Goal: Task Accomplishment & Management: Use online tool/utility

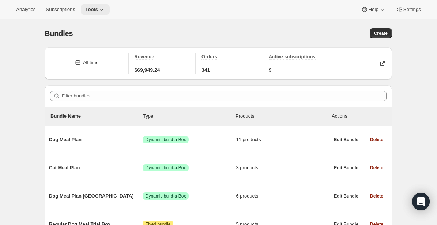
click at [102, 10] on icon at bounding box center [101, 9] width 7 height 7
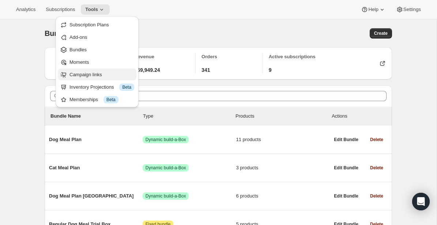
click at [93, 76] on span "Campaign links" at bounding box center [85, 74] width 33 height 5
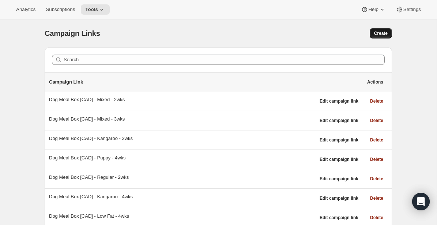
click at [373, 37] on button "Create" at bounding box center [381, 33] width 22 height 10
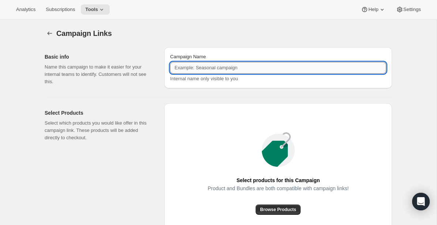
click at [234, 69] on input "Campaign Name" at bounding box center [278, 68] width 216 height 12
paste input "Dog Meal Box [CAD] - Regular - One-time"
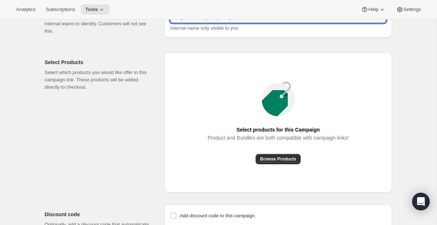
scroll to position [51, 0]
type input "Dog Meal Box [CAD] - Regular - One-time"
click at [285, 157] on span "Browse Products" at bounding box center [278, 158] width 36 height 6
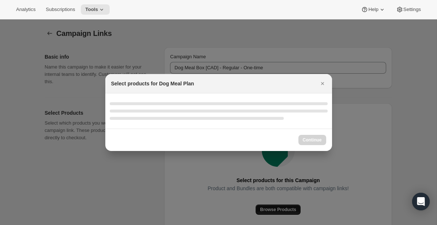
scroll to position [0, 0]
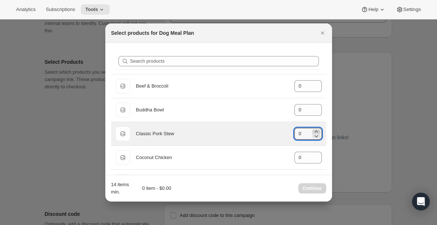
click at [317, 131] on icon ":rd5:" at bounding box center [316, 131] width 7 height 7
type input "3"
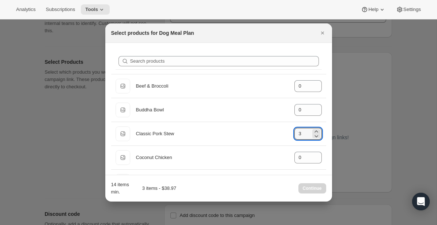
click at [328, 151] on div "Search products Default Title Beef & Broccoli gid://shopify/ProductVariant/4054…" at bounding box center [218, 192] width 227 height 298
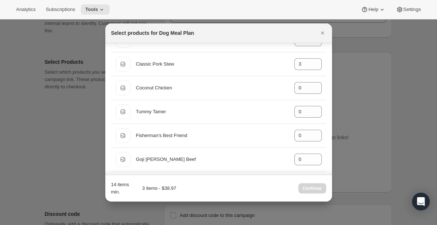
scroll to position [70, 0]
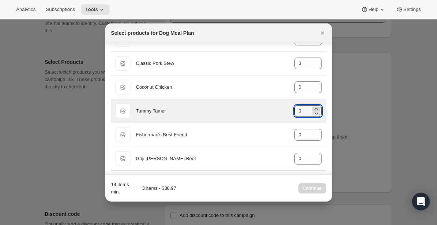
click at [317, 107] on icon ":rd5:" at bounding box center [316, 108] width 7 height 7
type input "2"
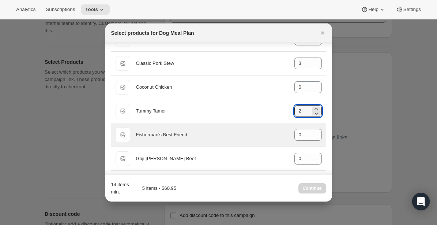
click at [324, 128] on div "Default Title Fisherman's Best Friend gid://shopify/ProductVariant/405435785216…" at bounding box center [218, 134] width 215 height 23
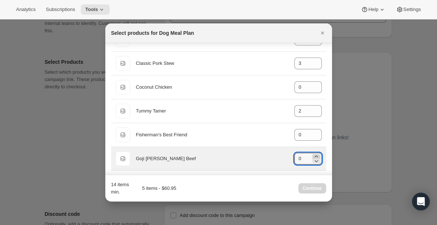
click at [317, 155] on icon ":rd5:" at bounding box center [316, 156] width 7 height 7
type input "3"
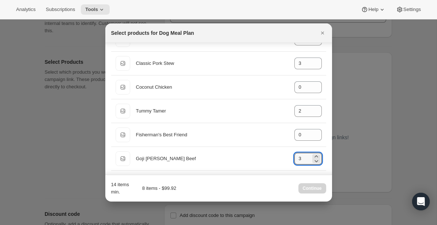
click at [328, 166] on div "Search products Default Title Beef & Broccoli gid://shopify/ProductVariant/4054…" at bounding box center [218, 122] width 227 height 298
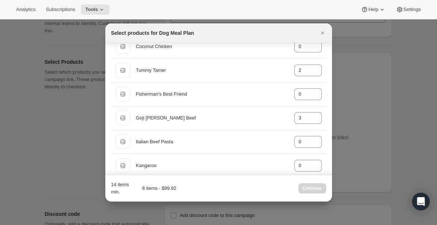
scroll to position [133, 0]
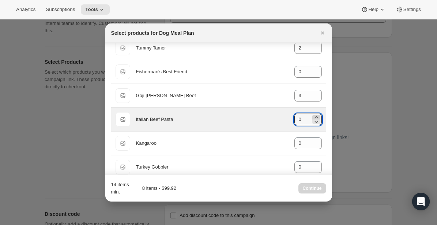
click at [317, 117] on icon ":rd5:" at bounding box center [316, 116] width 7 height 7
click at [317, 121] on icon ":rd5:" at bounding box center [316, 121] width 7 height 7
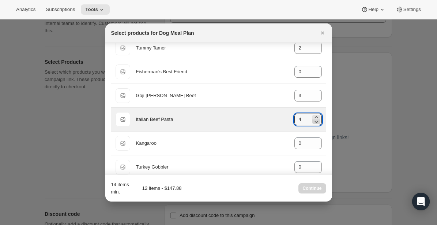
type input "3"
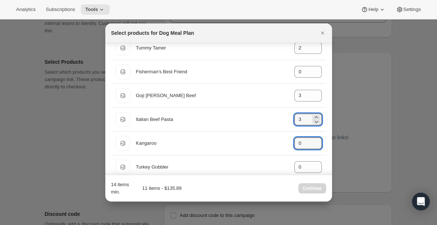
click at [327, 154] on div "Search products Default Title Beef & Broccoli gid://shopify/ProductVariant/4054…" at bounding box center [218, 59] width 227 height 298
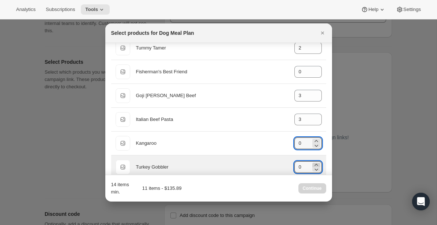
click at [318, 162] on icon ":rd5:" at bounding box center [316, 164] width 7 height 7
type input "3"
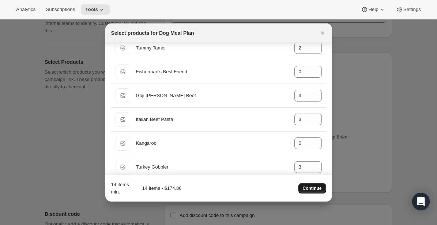
click at [309, 188] on span "Continue" at bounding box center [312, 188] width 19 height 6
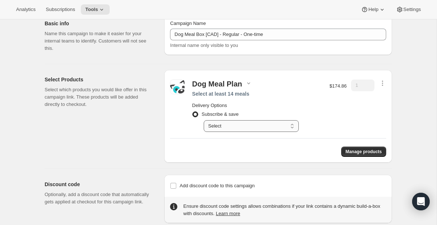
click at [291, 124] on select "Select Deliver every 1 week Deliver every 2 weeks Deliver every 3 weeks Deliver…" at bounding box center [251, 126] width 95 height 12
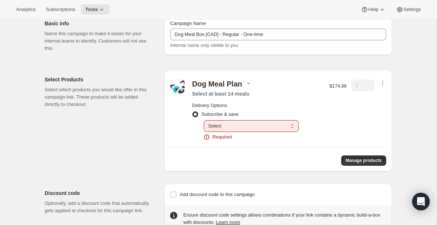
drag, startPoint x: 307, startPoint y: 103, endPoint x: 297, endPoint y: 100, distance: 9.8
click at [307, 103] on h2 "Delivery Options" at bounding box center [257, 105] width 130 height 7
click at [277, 88] on div "Dog Meal Plan Select at least 14 meals Delivery Options Subscribe & save Select…" at bounding box center [257, 109] width 136 height 61
drag, startPoint x: 242, startPoint y: 86, endPoint x: 240, endPoint y: 91, distance: 5.2
click at [241, 89] on div "Dog Meal Plan Select at least 14 meals Delivery Options Subscribe & save Select…" at bounding box center [257, 109] width 136 height 61
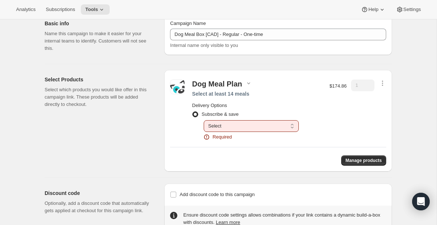
click at [238, 92] on div "Select at least 14 meals" at bounding box center [257, 93] width 130 height 7
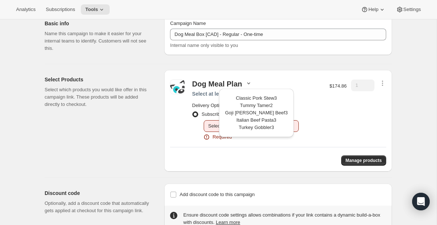
click at [334, 121] on div "$174.86" at bounding box center [338, 109] width 17 height 61
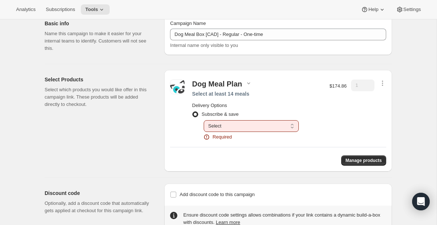
scroll to position [54, 0]
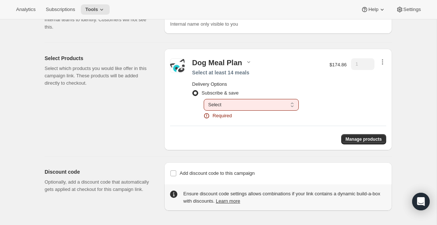
click at [383, 61] on icon "button" at bounding box center [382, 61] width 7 height 7
click at [379, 76] on span "Remove" at bounding box center [377, 75] width 18 height 5
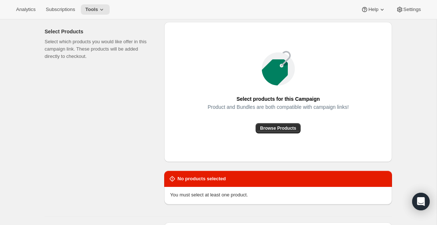
scroll to position [91, 0]
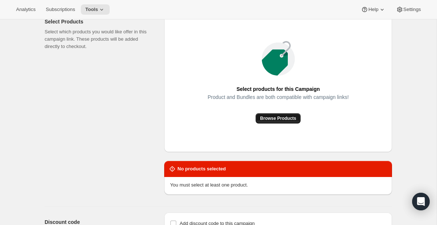
click at [286, 119] on span "Browse Products" at bounding box center [278, 118] width 36 height 6
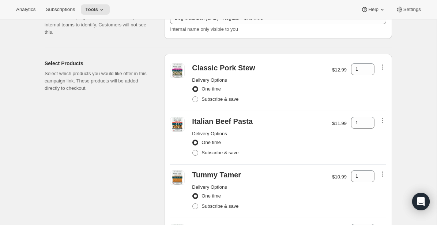
scroll to position [50, 0]
click at [369, 65] on icon at bounding box center [368, 66] width 7 height 7
click at [369, 71] on icon at bounding box center [368, 70] width 7 height 7
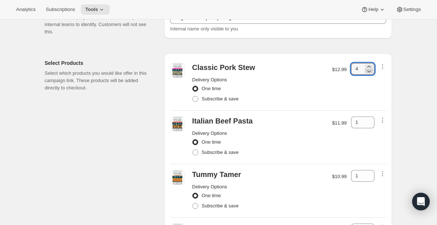
type input "3"
click at [368, 118] on icon at bounding box center [368, 119] width 7 height 7
type input "3"
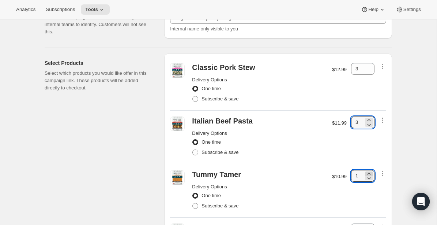
click at [370, 173] on icon at bounding box center [368, 173] width 7 height 7
type input "2"
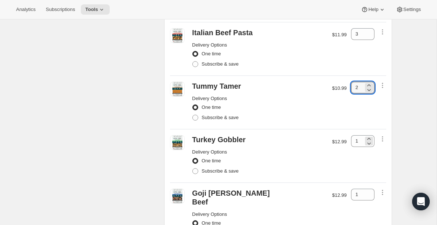
scroll to position [140, 0]
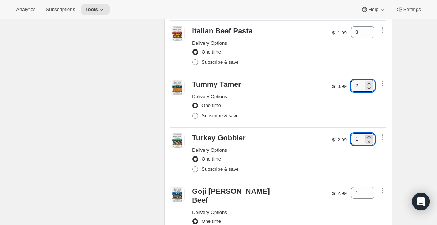
click at [369, 136] on icon at bounding box center [368, 137] width 3 height 2
type input "3"
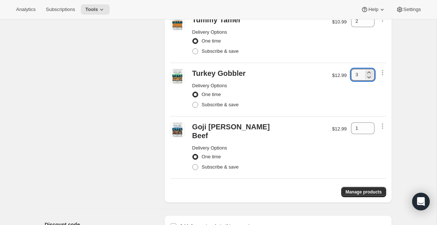
scroll to position [201, 0]
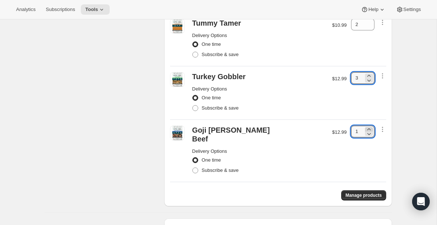
click at [369, 129] on icon at bounding box center [368, 128] width 7 height 7
click at [369, 128] on icon at bounding box center [368, 129] width 3 height 2
type input "3"
click at [394, 144] on div "Campaign Links. This page is ready Campaign Links Basic info Name this campaign…" at bounding box center [218, 43] width 365 height 448
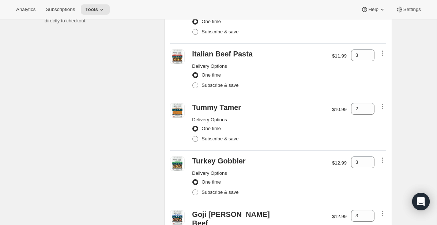
scroll to position [0, 0]
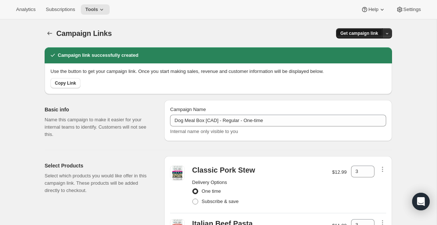
click at [352, 34] on span "Get campaign link" at bounding box center [360, 33] width 38 height 6
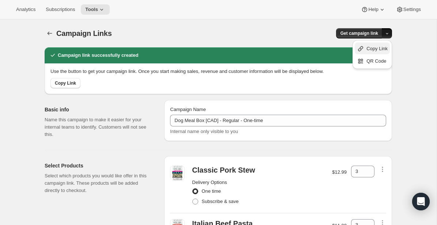
click at [366, 48] on span "Copy Link" at bounding box center [376, 48] width 21 height 5
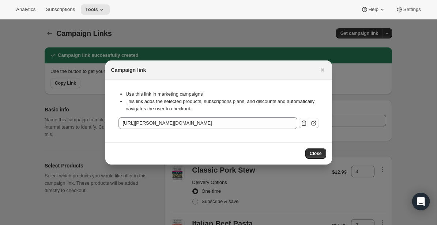
click at [304, 124] on icon ":ren:" at bounding box center [303, 122] width 7 height 7
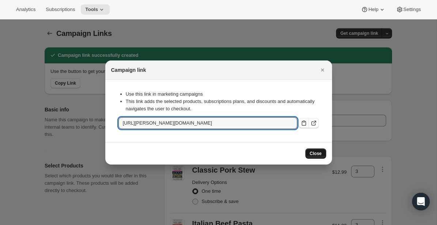
click at [312, 153] on span "Close" at bounding box center [316, 153] width 12 height 6
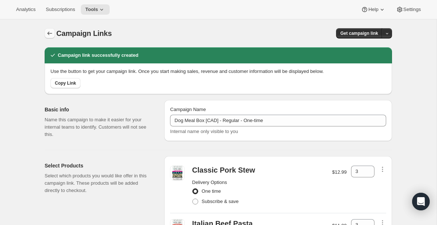
click at [49, 33] on icon "button" at bounding box center [49, 33] width 7 height 7
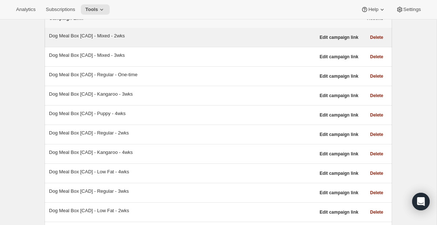
scroll to position [65, 0]
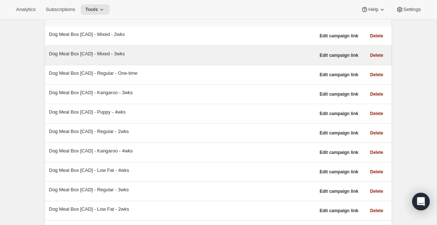
click at [120, 55] on div "Dog Meal Box [CAD] - Mixed - 3wks" at bounding box center [182, 53] width 266 height 7
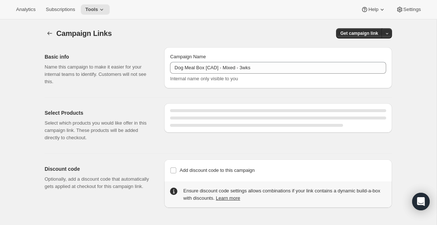
select select "gid://shopify/SellingPlan/1214644272"
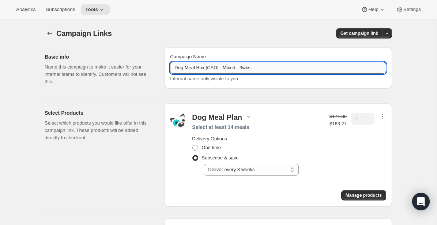
click at [258, 69] on input "Dog Meal Box [CAD] - Mixed - 3wks" at bounding box center [278, 68] width 216 height 12
click at [52, 34] on icon "button" at bounding box center [49, 33] width 7 height 7
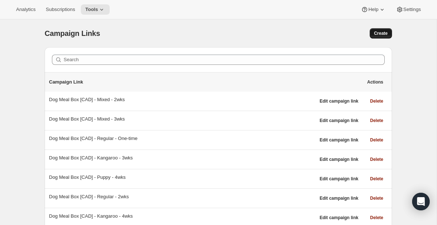
click at [380, 32] on span "Create" at bounding box center [381, 33] width 14 height 6
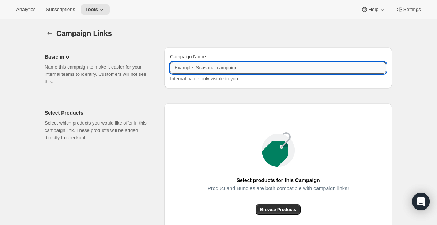
click at [208, 72] on input "Campaign Name" at bounding box center [278, 68] width 216 height 12
paste input "Dog Meal Box [CAD] - Mixed - 3wks"
click at [247, 68] on input "Dog Meal Box [CAD] - Mixed - 3wks" at bounding box center [278, 68] width 216 height 12
type input "Dog Meal Box [CAD] - Mixed - One-time"
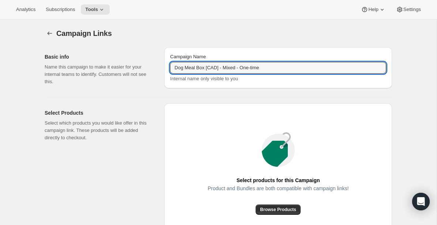
click at [400, 135] on div "Campaign Links. This page is ready Campaign Links Basic info Name this campaign…" at bounding box center [218, 161] width 365 height 284
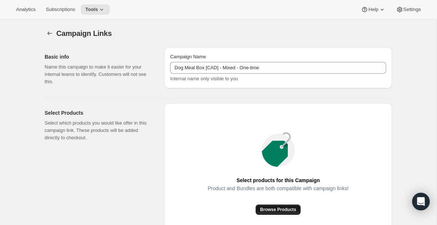
click at [279, 211] on span "Browse Products" at bounding box center [278, 209] width 36 height 6
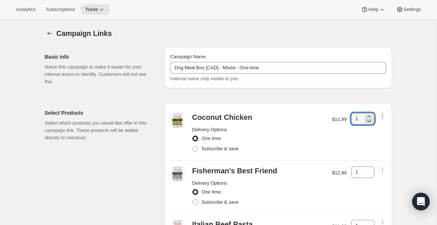
click at [372, 117] on icon at bounding box center [368, 120] width 7 height 7
click at [371, 116] on icon at bounding box center [368, 116] width 7 height 7
click at [369, 116] on icon at bounding box center [368, 116] width 3 height 2
type input "3"
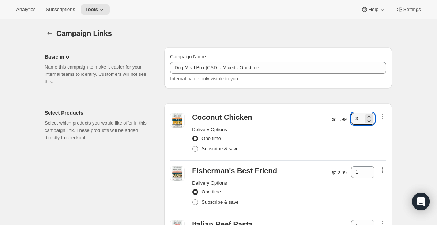
click at [382, 167] on icon "button" at bounding box center [382, 169] width 7 height 7
click at [382, 168] on icon "button" at bounding box center [382, 169] width 7 height 7
click at [369, 169] on icon at bounding box center [368, 170] width 3 height 2
type input "3"
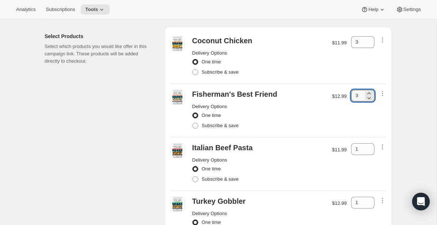
scroll to position [77, 0]
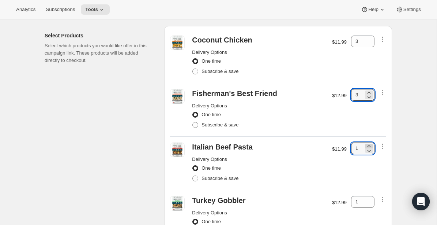
click at [370, 144] on icon at bounding box center [368, 145] width 7 height 7
type input "3"
click at [368, 196] on icon at bounding box center [368, 199] width 7 height 7
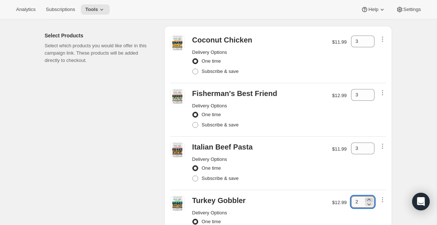
click at [368, 197] on icon at bounding box center [368, 199] width 7 height 7
type input "3"
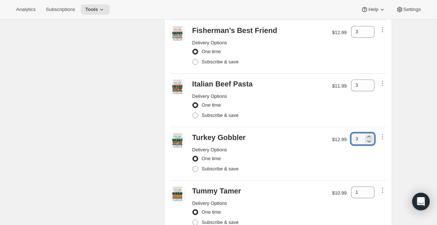
scroll to position [150, 0]
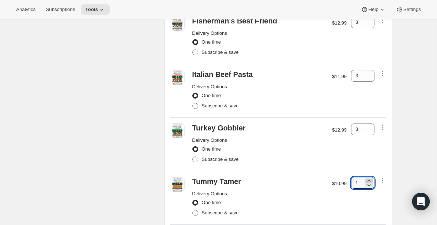
click at [371, 181] on icon at bounding box center [368, 180] width 7 height 7
click at [370, 180] on icon at bounding box center [368, 180] width 7 height 7
click at [369, 185] on icon at bounding box center [370, 185] width 4 height 2
type input "2"
click at [399, 166] on div "Campaign Links. This page is ready Campaign Links Basic info Name this campaign…" at bounding box center [218, 89] width 365 height 439
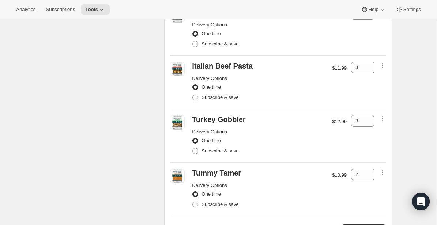
scroll to position [0, 0]
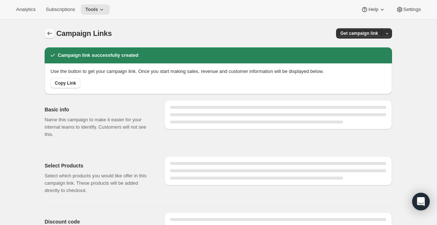
click at [49, 32] on icon "button" at bounding box center [50, 33] width 5 height 4
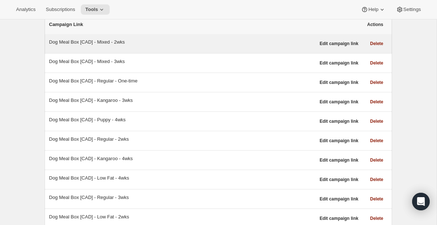
scroll to position [61, 0]
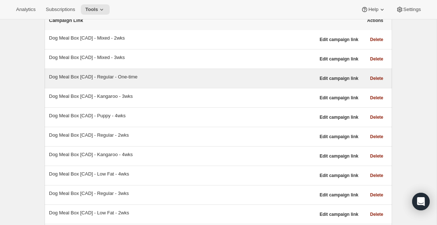
click at [131, 78] on div "Dog Meal Box [CAD] - Regular - One-time" at bounding box center [182, 76] width 266 height 7
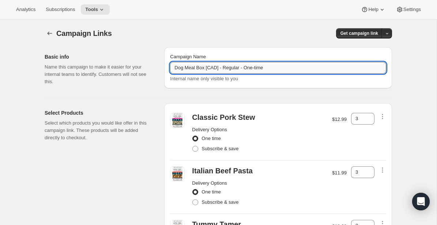
click at [210, 67] on input "Dog Meal Box [CAD] - Regular - One-time" at bounding box center [278, 68] width 216 height 12
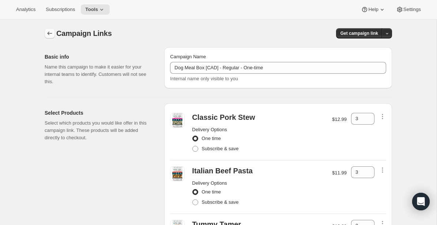
click at [51, 31] on icon "button" at bounding box center [49, 33] width 7 height 7
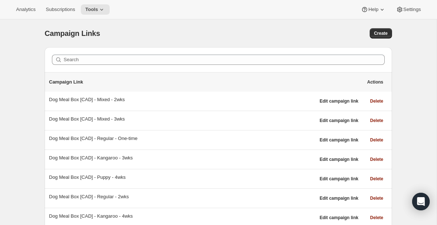
click at [420, 71] on div "Campaign Links. This page is ready Campaign Links Create Search Campaign Link A…" at bounding box center [218, 219] width 437 height 401
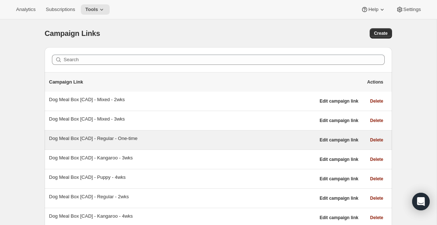
click at [138, 138] on div "Dog Meal Box [CAD] - Regular - One-time" at bounding box center [182, 138] width 266 height 7
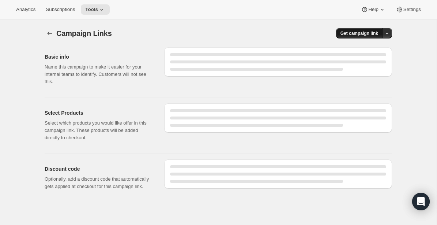
click at [365, 35] on span "Get campaign link" at bounding box center [360, 33] width 38 height 6
click at [369, 45] on button "Copy Link" at bounding box center [372, 48] width 35 height 12
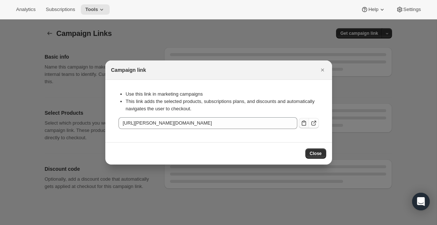
click at [303, 126] on icon ":rja:" at bounding box center [303, 122] width 7 height 7
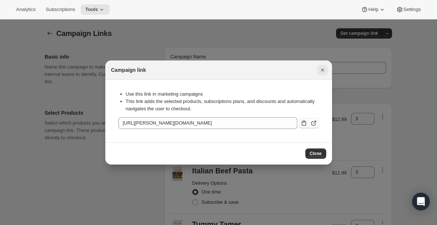
click at [322, 71] on icon "Close" at bounding box center [322, 69] width 3 height 3
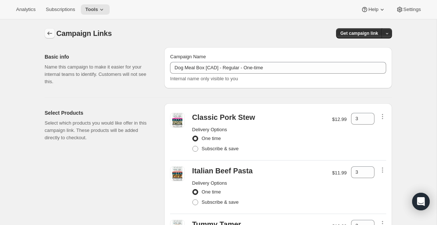
click at [53, 33] on icon "button" at bounding box center [49, 33] width 7 height 7
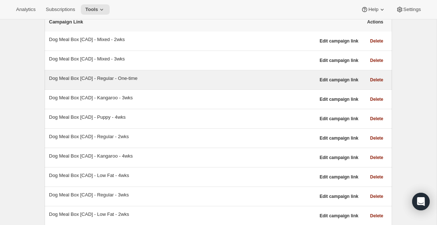
scroll to position [61, 0]
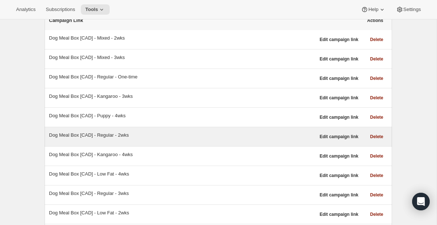
click at [131, 136] on div "Dog Meal Box [CAD] - Regular - 2wks" at bounding box center [182, 134] width 266 height 7
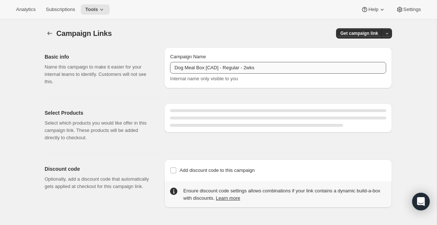
select select "gid://shopify/SellingPlan/1214611504"
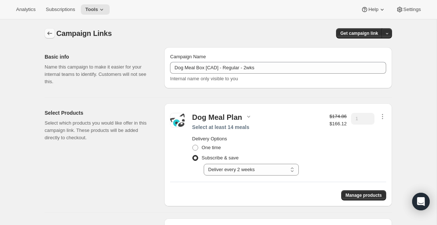
click at [47, 32] on icon "button" at bounding box center [49, 33] width 7 height 7
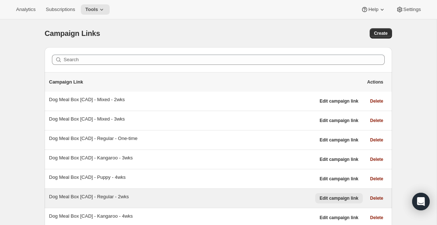
click at [351, 198] on span "Edit campaign link" at bounding box center [339, 198] width 39 height 6
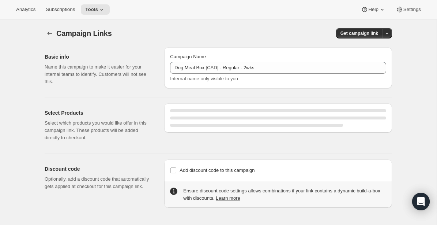
select select "gid://shopify/SellingPlan/1214611504"
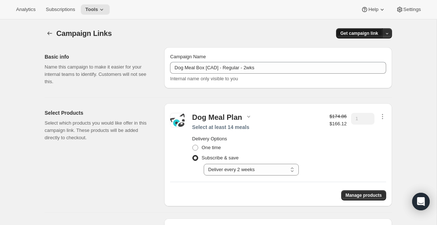
click at [358, 30] on button "Get campaign link" at bounding box center [359, 33] width 46 height 10
click at [368, 49] on span "Copy Link" at bounding box center [376, 48] width 21 height 5
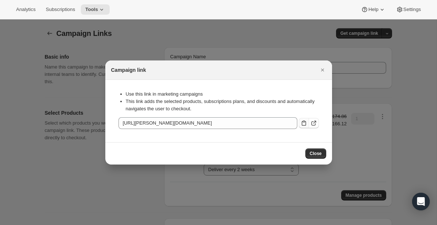
click at [301, 121] on icon ":rl9:" at bounding box center [303, 122] width 7 height 7
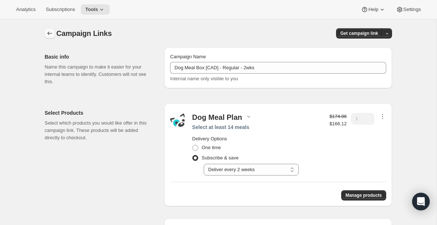
click at [50, 30] on button "button" at bounding box center [50, 33] width 10 height 10
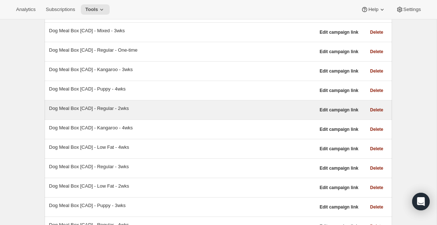
scroll to position [89, 0]
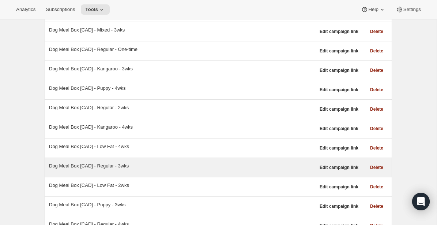
click at [123, 166] on div "Dog Meal Box [CAD] - Regular - 3wks" at bounding box center [182, 165] width 266 height 7
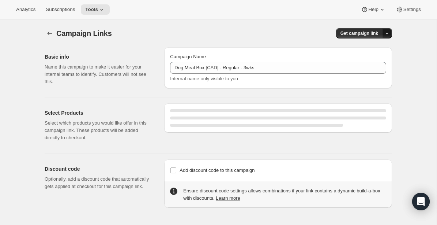
select select "gid://shopify/SellingPlan/1214644272"
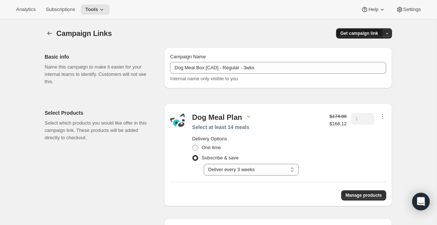
click at [367, 33] on span "Get campaign link" at bounding box center [360, 33] width 38 height 6
click at [373, 52] on button "Copy Link" at bounding box center [372, 48] width 35 height 12
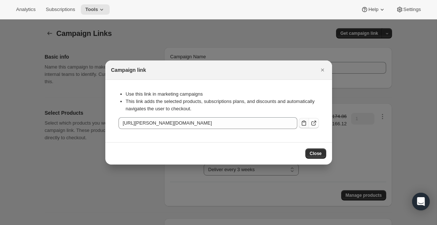
click at [306, 120] on icon ":rm1:" at bounding box center [303, 122] width 7 height 7
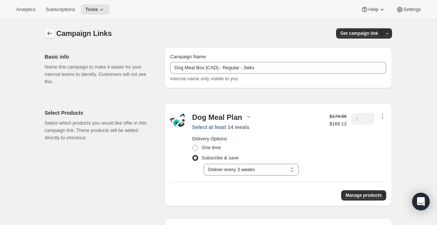
click at [48, 35] on icon "button" at bounding box center [49, 33] width 7 height 7
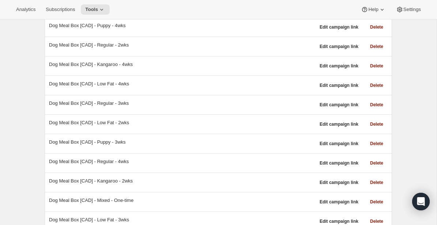
scroll to position [196, 0]
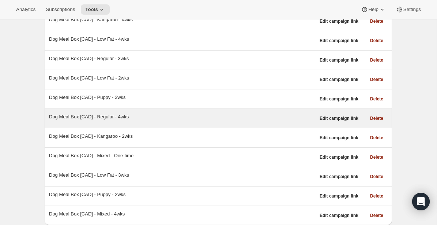
click at [116, 116] on div "Dog Meal Box [CAD] - Regular - 4wks" at bounding box center [182, 116] width 266 height 7
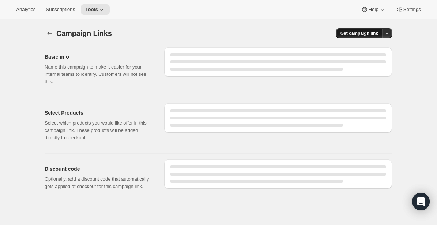
select select "gid://shopify/SellingPlan/1214677040"
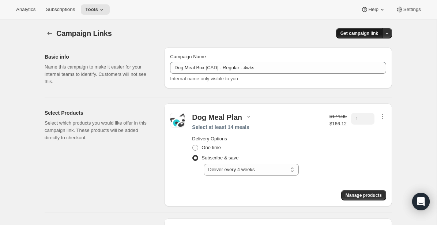
click at [351, 35] on span "Get campaign link" at bounding box center [360, 33] width 38 height 6
click at [366, 49] on span "Copy Link" at bounding box center [376, 48] width 21 height 5
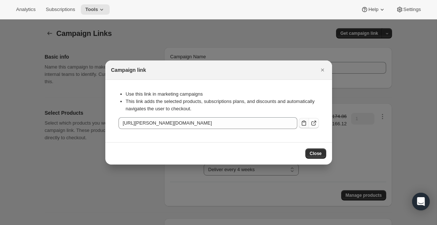
click at [304, 121] on icon ":rmp:" at bounding box center [303, 122] width 7 height 7
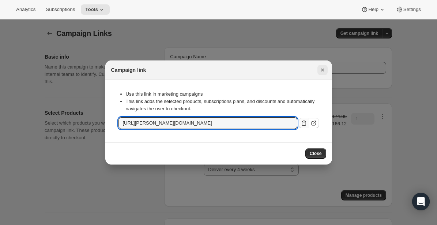
click at [324, 69] on icon "Close" at bounding box center [322, 69] width 7 height 7
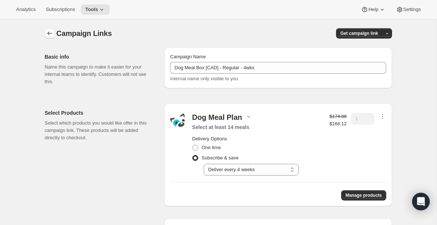
click at [53, 34] on icon "button" at bounding box center [49, 33] width 7 height 7
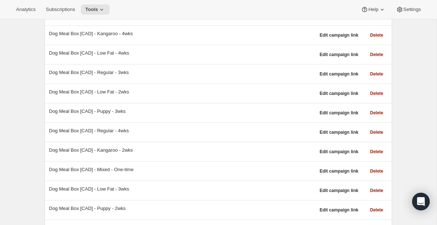
scroll to position [187, 0]
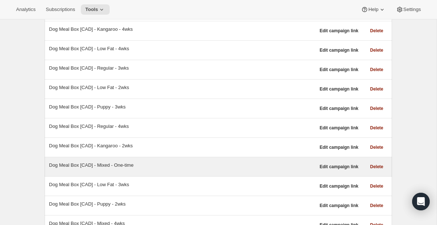
click at [124, 165] on div "Dog Meal Box [CAD] - Mixed - One-time" at bounding box center [182, 164] width 266 height 7
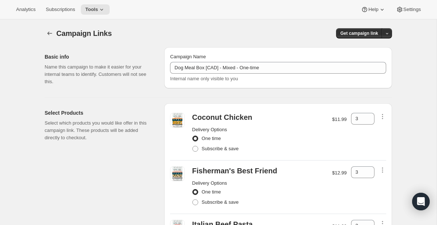
click at [361, 39] on div "Campaign Links. This page is ready Campaign Links Get campaign link" at bounding box center [218, 33] width 347 height 28
click at [357, 37] on button "Get campaign link" at bounding box center [359, 33] width 46 height 10
click at [363, 49] on icon "button" at bounding box center [360, 48] width 7 height 7
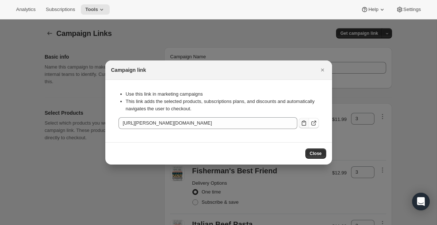
click at [303, 125] on icon ":rnh:" at bounding box center [303, 122] width 7 height 7
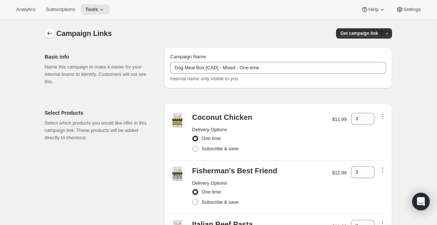
click at [51, 33] on icon "button" at bounding box center [49, 33] width 7 height 7
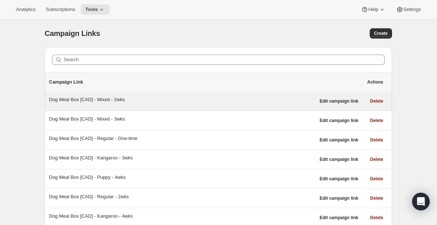
click at [115, 100] on div "Dog Meal Box [CAD] - Mixed - 2wks" at bounding box center [182, 99] width 266 height 7
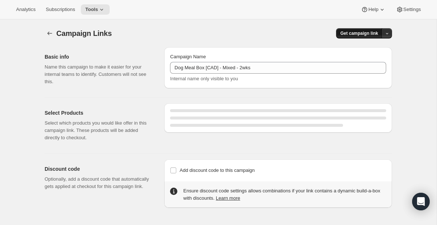
select select "gid://shopify/SellingPlan/1214611504"
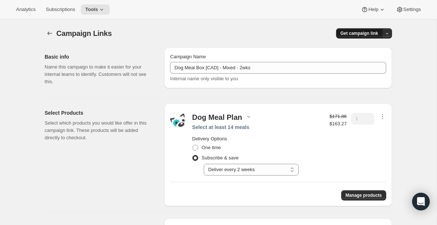
click at [364, 33] on span "Get campaign link" at bounding box center [360, 33] width 38 height 6
click at [367, 46] on span "Copy Link" at bounding box center [376, 48] width 21 height 5
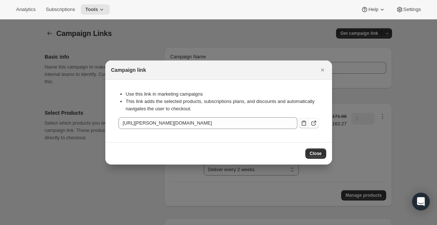
click at [304, 124] on icon ":roq:" at bounding box center [303, 122] width 7 height 7
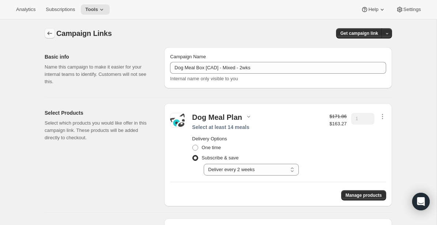
click at [49, 33] on icon "button" at bounding box center [49, 33] width 7 height 7
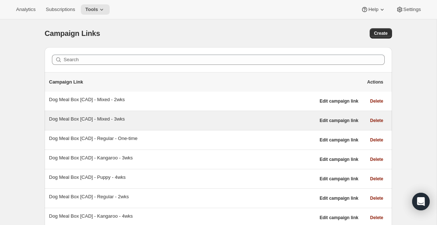
click at [121, 120] on div "Dog Meal Box [CAD] - Mixed - 3wks" at bounding box center [182, 118] width 266 height 7
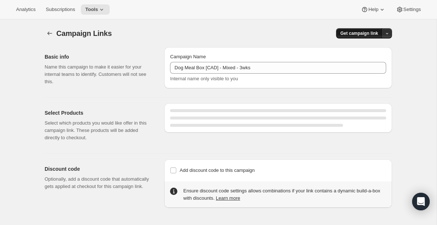
select select "gid://shopify/SellingPlan/1214644272"
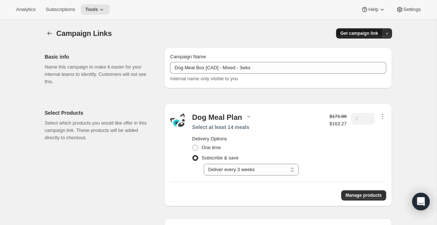
click at [352, 31] on span "Get campaign link" at bounding box center [360, 33] width 38 height 6
click at [368, 48] on span "Copy Link" at bounding box center [376, 48] width 21 height 5
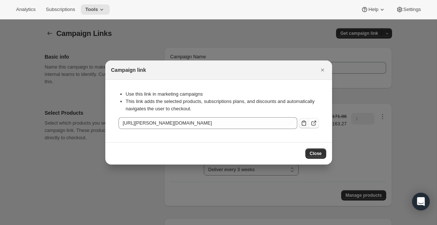
click at [305, 123] on icon ":rpi:" at bounding box center [303, 122] width 7 height 7
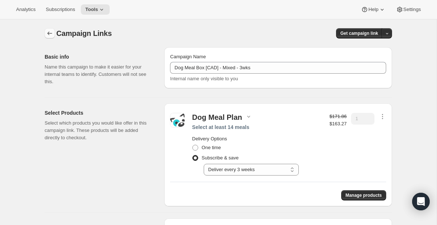
click at [46, 33] on icon "button" at bounding box center [49, 33] width 7 height 7
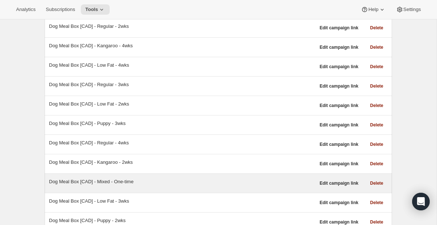
scroll to position [196, 0]
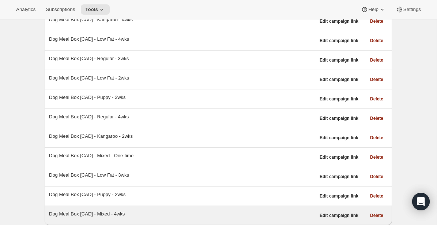
click at [124, 214] on div "Dog Meal Box [CAD] - Mixed - 4wks" at bounding box center [182, 213] width 266 height 7
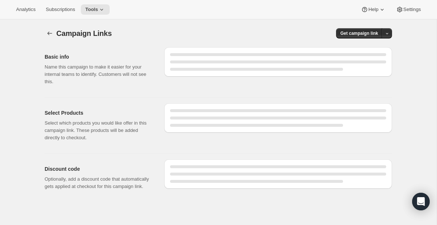
select select "gid://shopify/SellingPlan/1214677040"
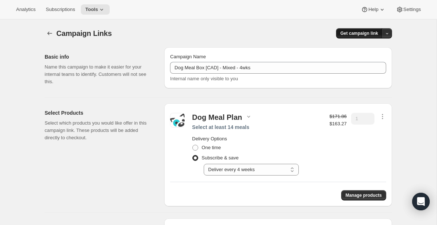
click at [358, 34] on span "Get campaign link" at bounding box center [360, 33] width 38 height 6
click at [364, 48] on div "Copy Link" at bounding box center [372, 48] width 31 height 7
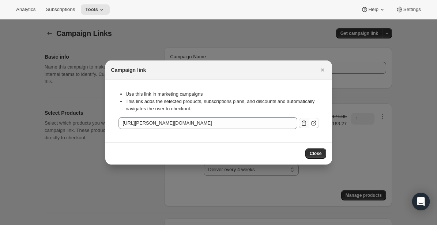
click at [304, 123] on icon ":rqa:" at bounding box center [303, 122] width 7 height 7
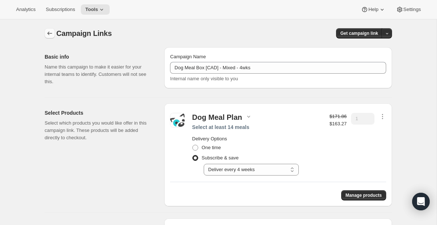
click at [51, 34] on icon "button" at bounding box center [49, 33] width 7 height 7
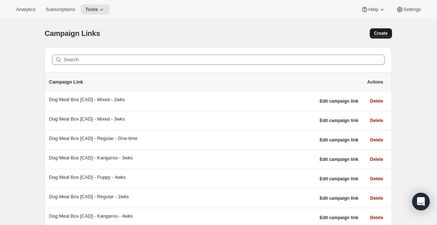
click at [382, 31] on span "Create" at bounding box center [381, 33] width 14 height 6
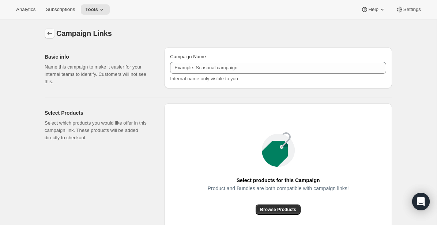
click at [48, 32] on icon "button" at bounding box center [49, 33] width 7 height 7
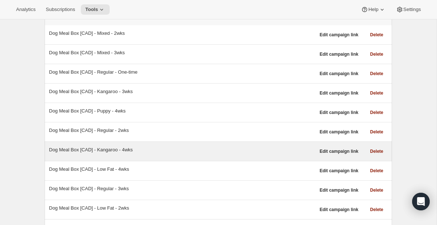
scroll to position [67, 0]
click at [153, 155] on div "Dog Meal Box [CAD] - Kangaroo - 4wks" at bounding box center [182, 151] width 266 height 10
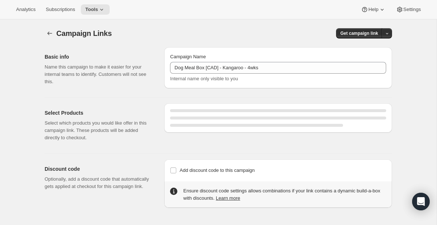
select select "gid://shopify/SellingPlan/1214677040"
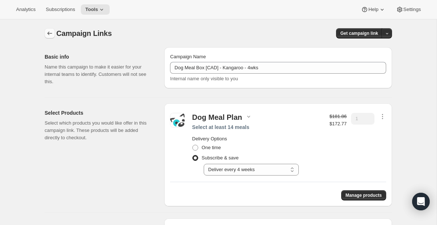
click at [54, 35] on button "button" at bounding box center [50, 33] width 10 height 10
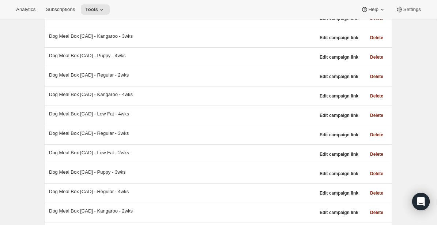
scroll to position [124, 0]
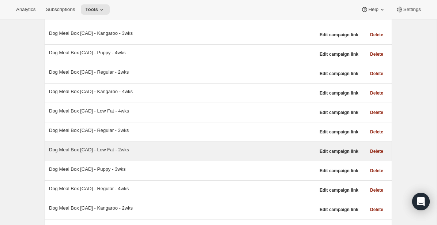
click at [131, 153] on div "Dog Meal Box [CAD] - Low Fat - 2wks" at bounding box center [182, 151] width 266 height 10
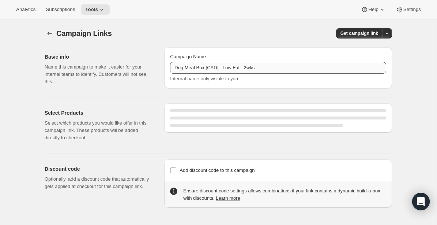
select select "gid://shopify/SellingPlan/1214611504"
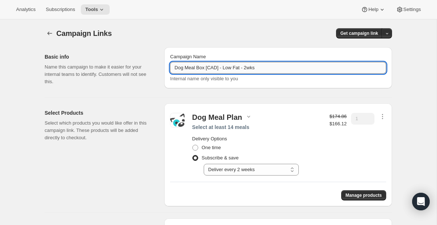
click at [225, 67] on input "Dog Meal Box [CAD] - Low Fat - 2wks" at bounding box center [278, 68] width 216 height 12
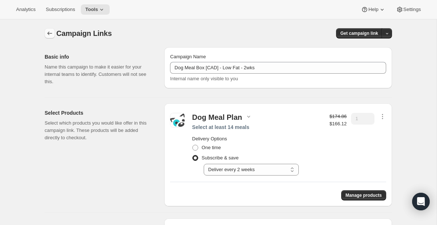
click at [49, 33] on icon "button" at bounding box center [50, 33] width 5 height 4
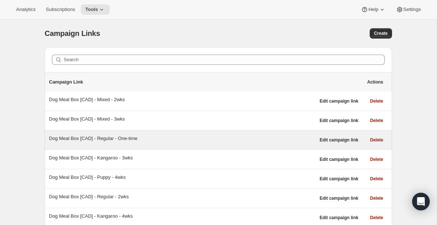
click at [140, 138] on div "Dog Meal Box [CAD] - Regular - One-time" at bounding box center [182, 138] width 266 height 7
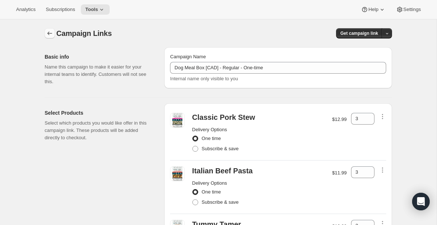
click at [46, 30] on button "button" at bounding box center [50, 33] width 10 height 10
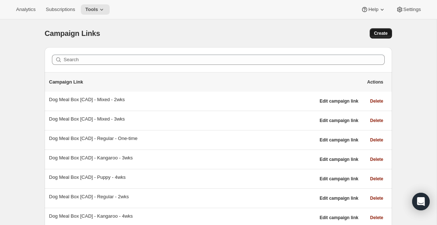
click at [378, 29] on button "Create" at bounding box center [381, 33] width 22 height 10
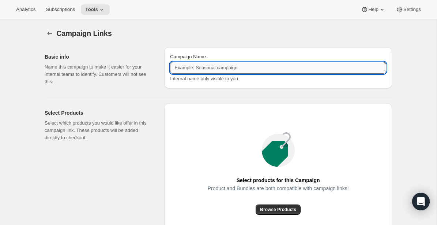
click at [253, 63] on input "Campaign Name" at bounding box center [278, 68] width 216 height 12
paste input "Dog Meal Box [CAD] - Low Fat - 2wks"
drag, startPoint x: 247, startPoint y: 68, endPoint x: 304, endPoint y: 67, distance: 57.1
click at [302, 67] on input "Dog Meal Box [CAD] - Low Fat - 2wks" at bounding box center [278, 68] width 216 height 12
type input "Dog Meal Box [CAD] - Low Fat - one-time"
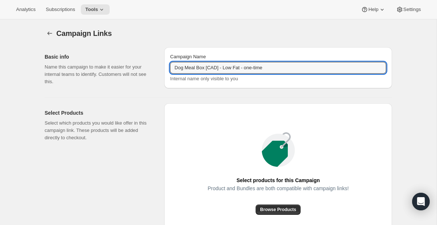
click at [402, 78] on div "Campaign Links. This page is ready Campaign Links Basic info Name this campaign…" at bounding box center [218, 168] width 437 height 298
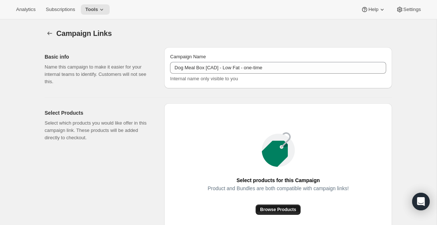
click at [284, 210] on span "Browse Products" at bounding box center [278, 209] width 36 height 6
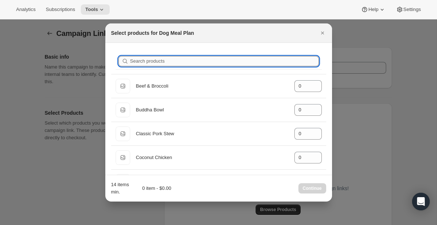
click at [226, 62] on input "Search products" at bounding box center [224, 61] width 189 height 10
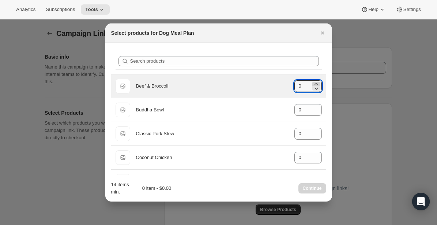
click at [317, 83] on icon ":ru8:" at bounding box center [316, 83] width 7 height 7
type input "3"
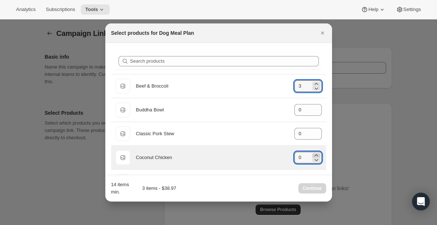
click at [317, 154] on icon ":ru8:" at bounding box center [316, 154] width 7 height 7
click at [318, 159] on icon ":ru8:" at bounding box center [316, 159] width 7 height 7
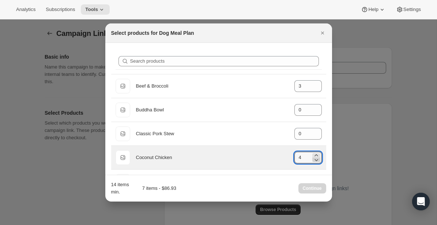
type input "3"
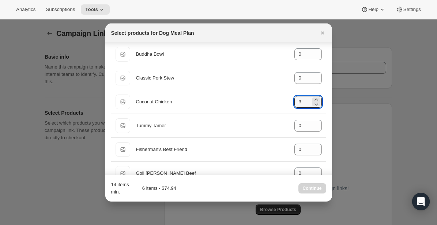
scroll to position [58, 0]
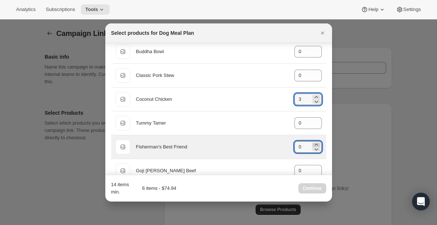
click at [317, 143] on icon ":ru8:" at bounding box center [316, 144] width 7 height 7
type input "3"
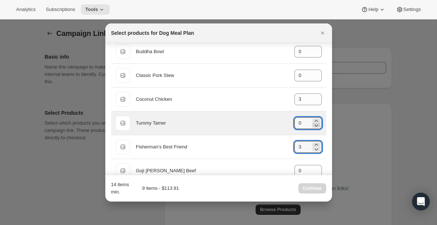
click at [317, 121] on icon ":ru8:" at bounding box center [316, 124] width 7 height 7
click at [318, 119] on icon ":ru8:" at bounding box center [316, 120] width 7 height 7
type input "2"
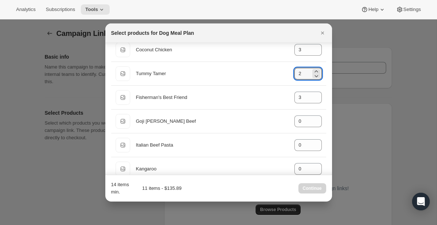
scroll to position [124, 0]
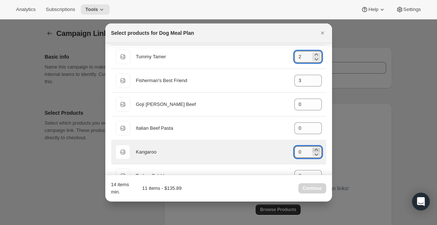
click at [317, 149] on icon ":ru8:" at bounding box center [316, 149] width 7 height 7
type input "3"
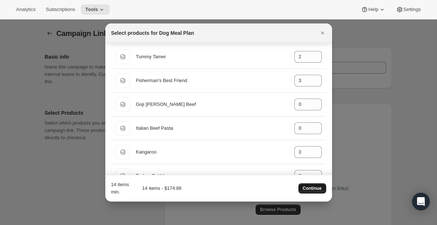
click at [314, 188] on span "Continue" at bounding box center [312, 188] width 19 height 6
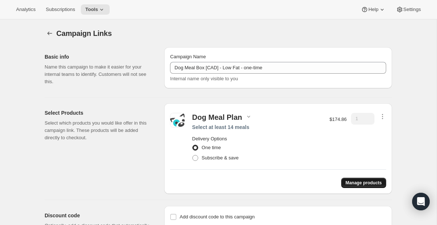
click at [367, 183] on span "Manage products" at bounding box center [364, 183] width 36 height 6
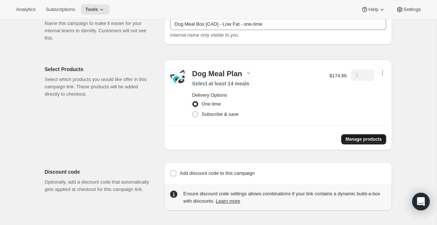
scroll to position [0, 0]
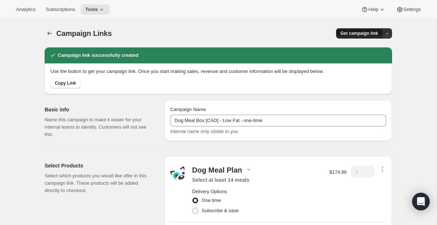
click at [368, 31] on span "Get campaign link" at bounding box center [360, 33] width 38 height 6
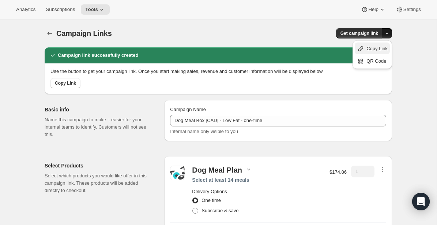
click at [364, 50] on div "Copy Link" at bounding box center [372, 48] width 31 height 7
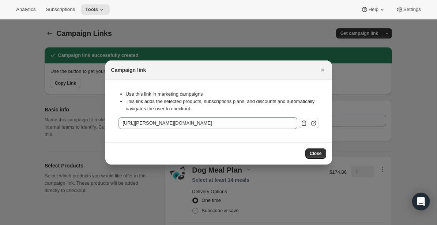
click at [305, 124] on icon ":rv1:" at bounding box center [304, 122] width 4 height 5
click at [318, 151] on span "Close" at bounding box center [316, 153] width 12 height 6
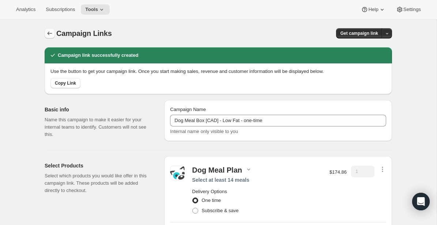
click at [48, 33] on icon "button" at bounding box center [49, 33] width 7 height 7
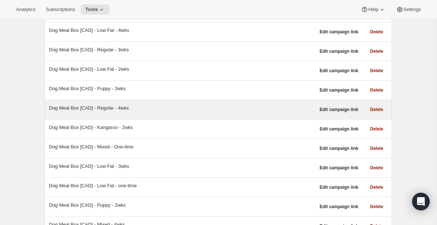
scroll to position [215, 0]
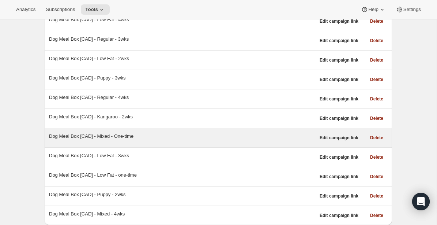
click at [121, 135] on div "Dog Meal Box [CAD] - Mixed - One-time" at bounding box center [182, 135] width 266 height 7
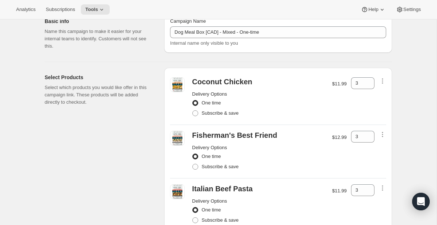
scroll to position [56, 0]
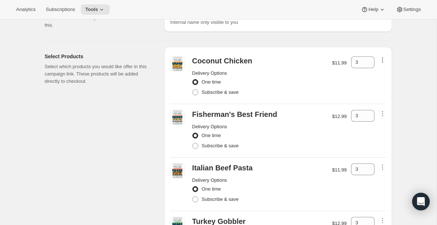
click at [383, 60] on icon "button" at bounding box center [382, 59] width 7 height 7
click at [382, 73] on span "Remove" at bounding box center [383, 73] width 18 height 5
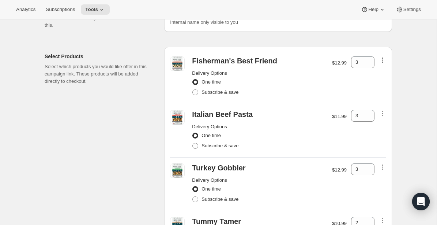
click at [383, 60] on icon "button" at bounding box center [382, 60] width 1 height 1
click at [375, 76] on span "Remove" at bounding box center [383, 73] width 18 height 7
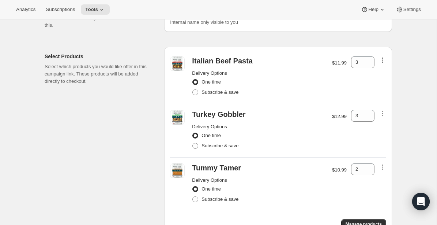
click at [384, 61] on icon "button" at bounding box center [382, 59] width 7 height 7
click at [377, 75] on span "Remove" at bounding box center [383, 73] width 18 height 5
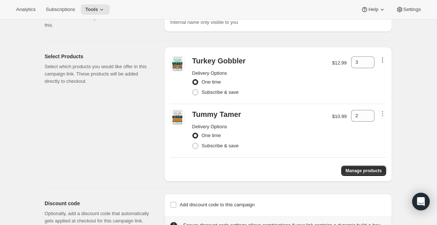
click at [383, 61] on icon "button" at bounding box center [382, 59] width 7 height 7
click at [374, 76] on span "Remove" at bounding box center [383, 73] width 18 height 5
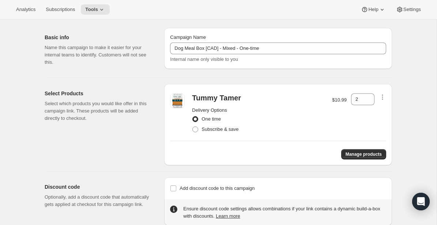
scroll to position [35, 0]
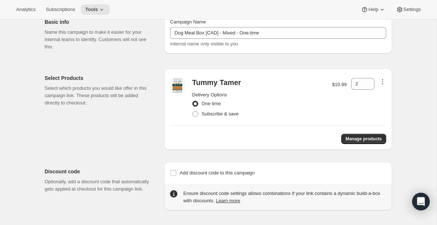
click at [383, 83] on icon "button" at bounding box center [382, 83] width 1 height 1
click at [377, 94] on span "Remove" at bounding box center [383, 95] width 18 height 5
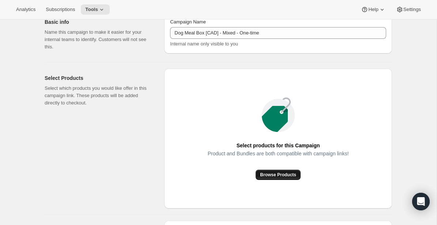
click at [296, 173] on span "Browse Products" at bounding box center [278, 175] width 36 height 6
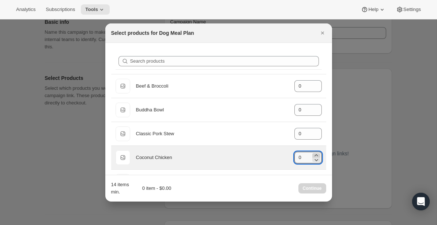
click at [318, 154] on icon ":r12c:" at bounding box center [316, 154] width 7 height 7
type input "3"
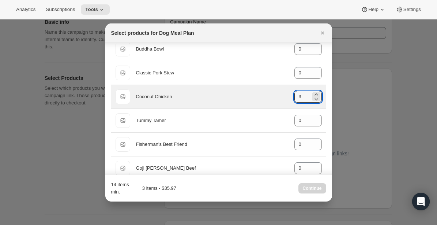
scroll to position [63, 0]
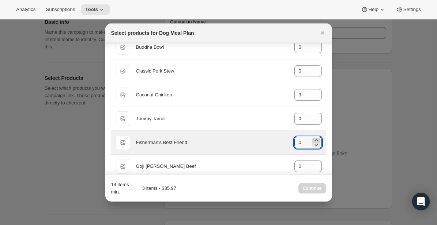
click at [316, 139] on icon ":r12c:" at bounding box center [316, 140] width 3 height 2
type input "3"
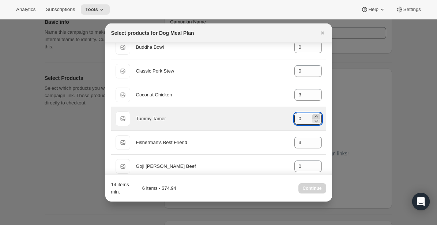
click at [317, 116] on icon ":r12c:" at bounding box center [316, 116] width 7 height 7
type input "2"
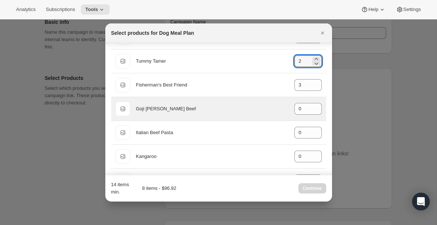
scroll to position [120, 0]
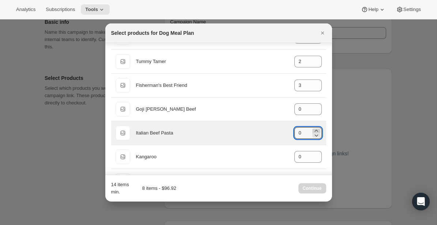
click at [317, 129] on icon ":r12c:" at bounding box center [316, 130] width 7 height 7
type input "3"
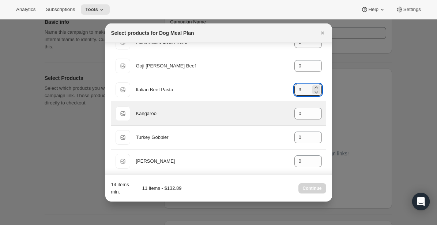
scroll to position [163, 0]
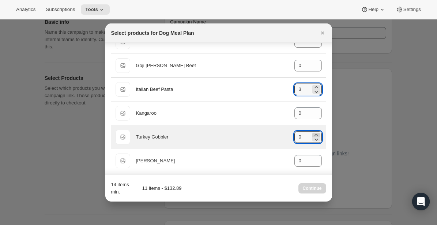
click at [317, 134] on icon ":r12c:" at bounding box center [316, 134] width 7 height 7
type input "3"
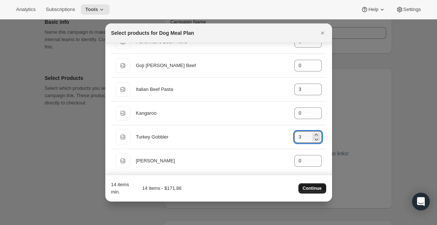
click at [312, 187] on span "Continue" at bounding box center [312, 188] width 19 height 6
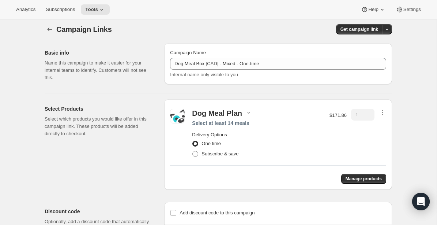
scroll to position [0, 0]
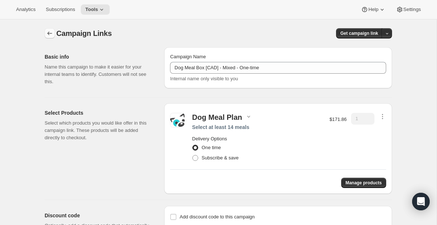
click at [51, 34] on icon "button" at bounding box center [49, 33] width 7 height 7
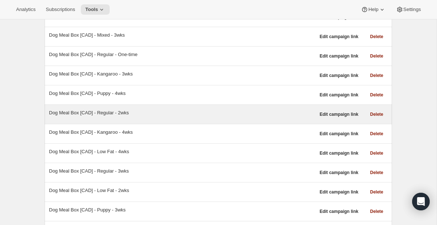
scroll to position [81, 0]
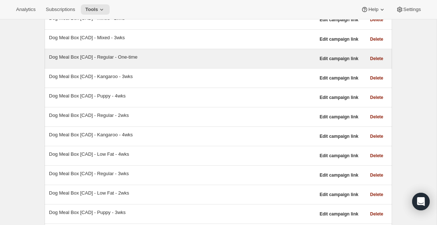
click at [131, 58] on div "Dog Meal Box [CAD] - Regular - One-time" at bounding box center [182, 56] width 266 height 7
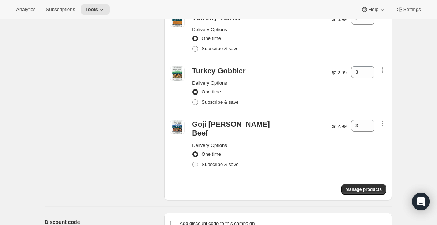
scroll to position [209, 0]
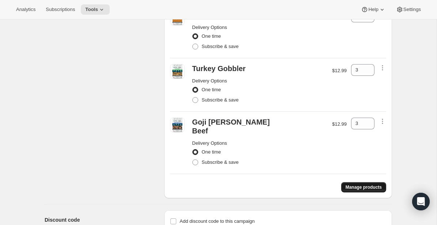
click at [373, 184] on span "Manage products" at bounding box center [364, 187] width 36 height 6
click at [382, 121] on icon "button" at bounding box center [382, 120] width 7 height 7
click at [377, 135] on span "Remove" at bounding box center [383, 134] width 18 height 5
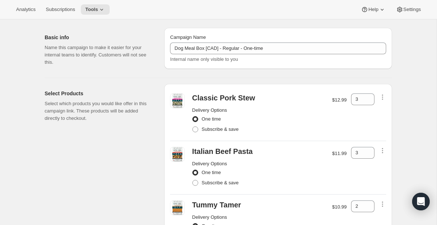
scroll to position [195, 0]
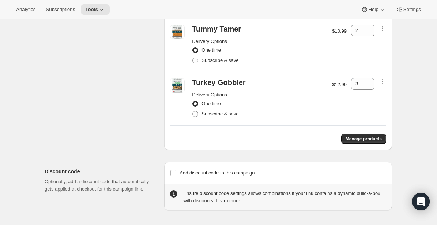
click at [384, 76] on div "Turkey Gobbler Delivery Options One time Subscribe & save $12.99 3" at bounding box center [278, 98] width 216 height 48
click at [384, 83] on icon "button" at bounding box center [382, 81] width 7 height 7
click at [383, 93] on span "Remove" at bounding box center [383, 95] width 18 height 5
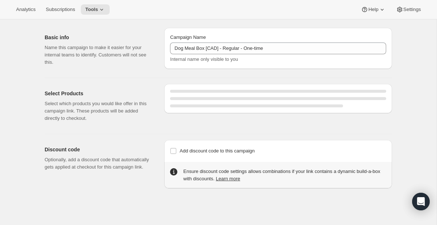
scroll to position [142, 0]
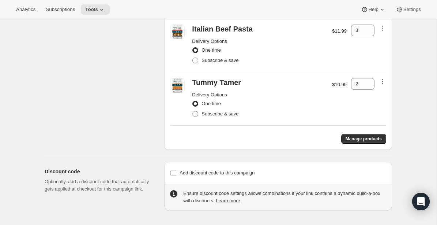
click at [383, 78] on icon "button" at bounding box center [382, 81] width 7 height 7
click at [380, 96] on span "Remove" at bounding box center [383, 95] width 18 height 5
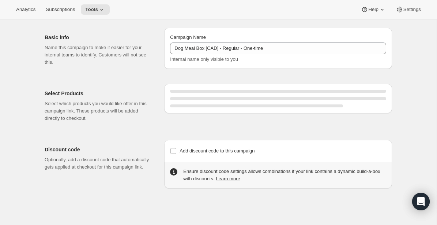
scroll to position [88, 0]
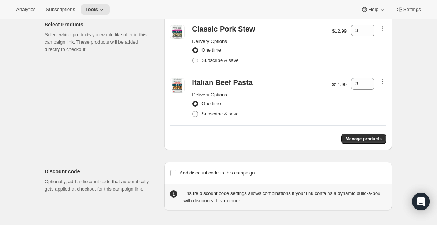
click at [383, 80] on icon "button" at bounding box center [382, 81] width 7 height 7
click at [377, 95] on span "Remove" at bounding box center [383, 95] width 18 height 5
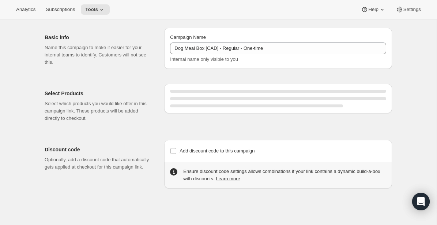
scroll to position [35, 0]
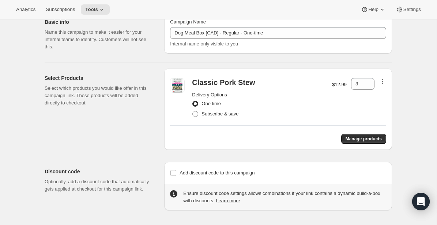
click at [383, 81] on icon "button" at bounding box center [382, 81] width 1 height 1
click at [376, 93] on span "Remove" at bounding box center [383, 95] width 18 height 5
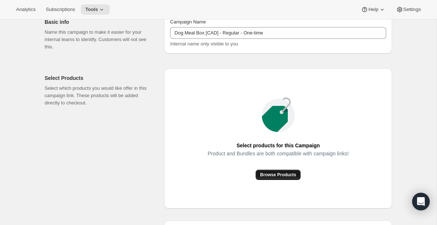
click at [292, 177] on span "Browse Products" at bounding box center [278, 175] width 36 height 6
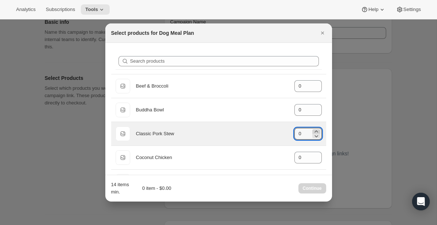
click at [317, 129] on icon ":r163:" at bounding box center [316, 131] width 7 height 7
type input "3"
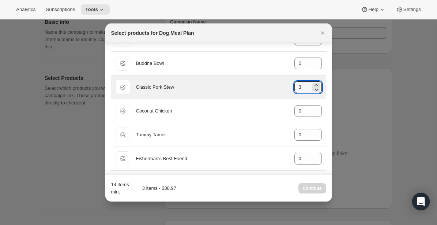
scroll to position [50, 0]
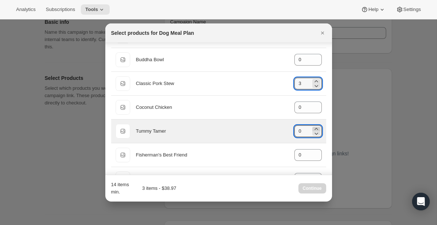
click at [317, 127] on icon ":r163:" at bounding box center [316, 128] width 7 height 7
type input "2"
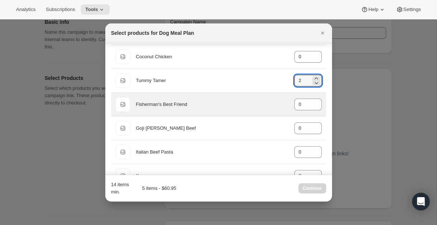
scroll to position [101, 0]
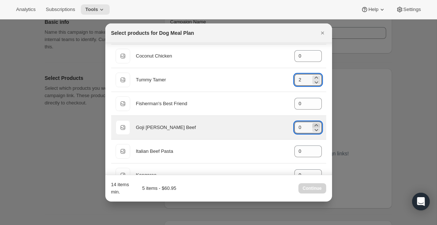
click at [317, 124] on icon ":r163:" at bounding box center [316, 124] width 7 height 7
type input "3"
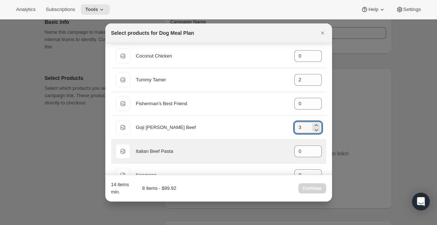
scroll to position [117, 0]
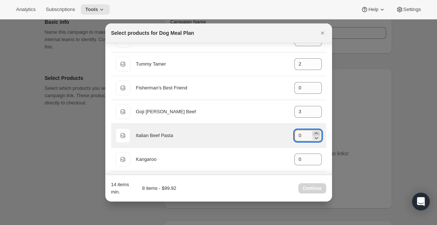
click at [316, 131] on icon ":r163:" at bounding box center [316, 132] width 7 height 7
type input "3"
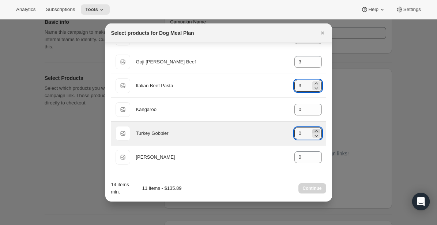
click at [318, 131] on icon ":r163:" at bounding box center [316, 130] width 7 height 7
type input "3"
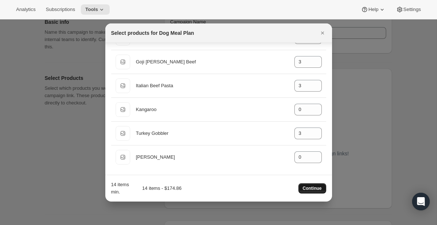
click at [312, 188] on span "Continue" at bounding box center [312, 188] width 19 height 6
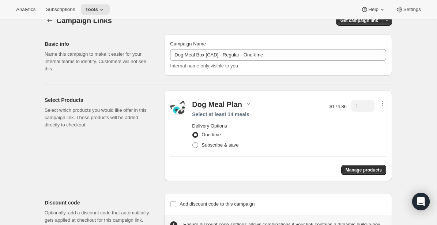
scroll to position [0, 0]
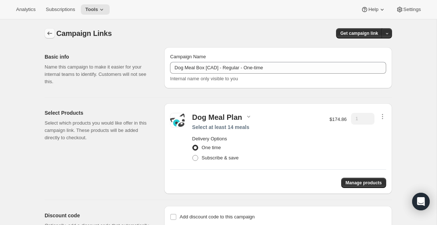
click at [46, 35] on icon "button" at bounding box center [49, 33] width 7 height 7
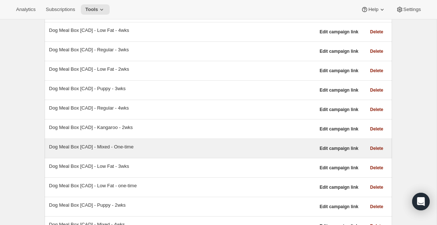
scroll to position [211, 0]
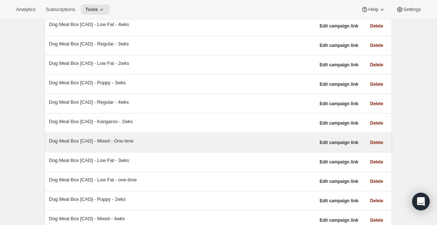
click at [130, 146] on div "Dog Meal Box [CAD] - Mixed - One-time" at bounding box center [182, 142] width 266 height 10
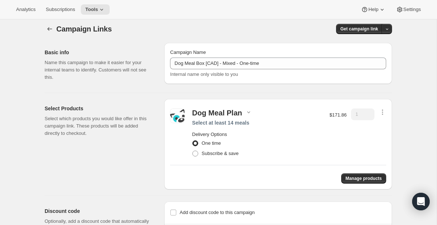
scroll to position [5, 0]
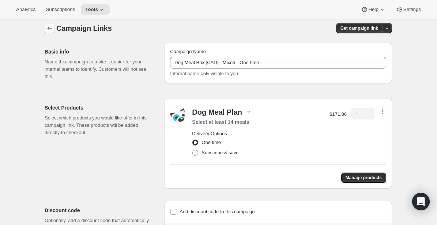
click at [50, 28] on icon "button" at bounding box center [49, 28] width 7 height 7
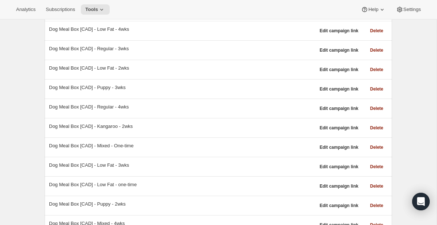
scroll to position [215, 0]
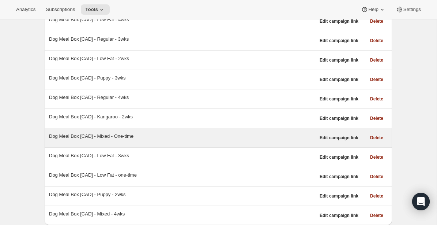
click at [128, 135] on div "Dog Meal Box [CAD] - Mixed - One-time" at bounding box center [182, 135] width 266 height 7
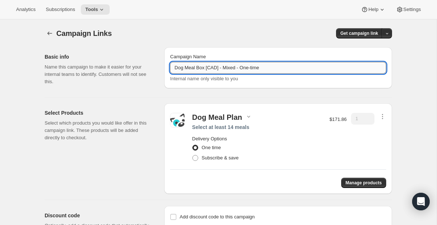
click at [234, 65] on input "Dog Meal Box [CAD] - Mixed - One-time" at bounding box center [278, 68] width 216 height 12
click at [50, 34] on icon "button" at bounding box center [49, 33] width 7 height 7
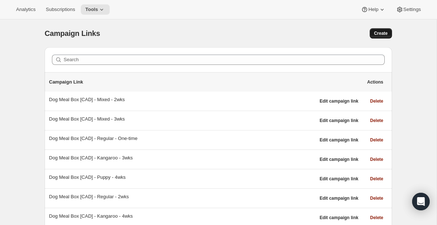
click at [384, 33] on span "Create" at bounding box center [381, 33] width 14 height 6
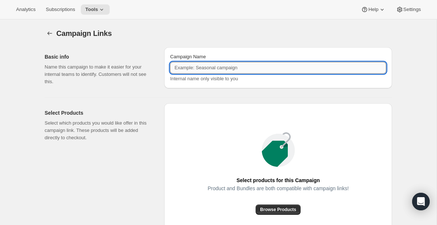
click at [275, 69] on input "Campaign Name" at bounding box center [278, 68] width 216 height 12
paste input "Dog Meal Box [CAD] - Mixed - One-time"
click at [232, 69] on input "Dog Meal Box [CAD] - Mixed - One-time" at bounding box center [278, 68] width 216 height 12
type input "Dog Meal Box [CAD] - Kangaroo - One-time"
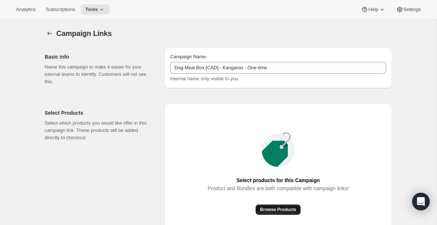
click at [282, 207] on span "Browse Products" at bounding box center [278, 209] width 36 height 6
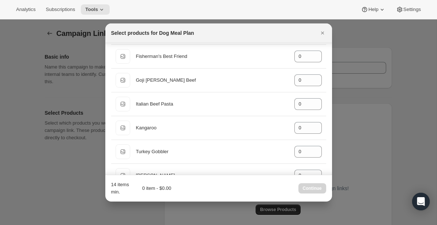
scroll to position [161, 0]
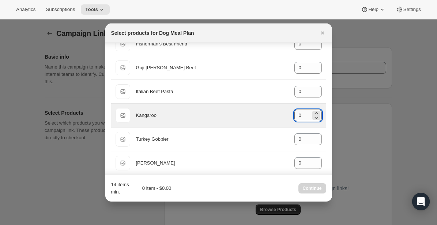
drag, startPoint x: 303, startPoint y: 114, endPoint x: 297, endPoint y: 114, distance: 6.2
click at [297, 114] on input "0" at bounding box center [302, 115] width 16 height 12
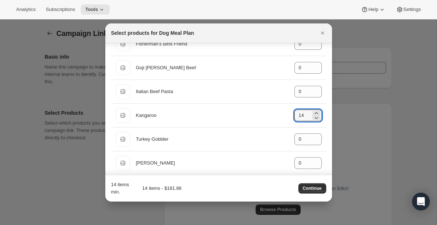
type input "14"
click at [264, 189] on div "14 items min. 14 items - $181.86 Continue" at bounding box center [218, 188] width 215 height 15
click at [313, 187] on span "Continue" at bounding box center [312, 188] width 19 height 6
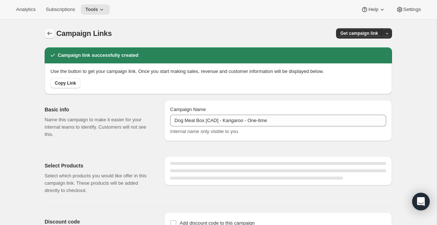
click at [50, 35] on icon "button" at bounding box center [49, 33] width 7 height 7
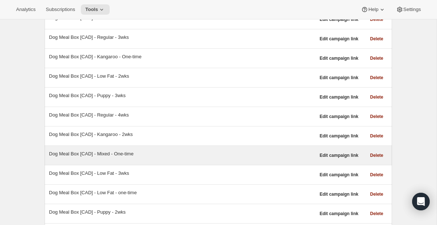
scroll to position [235, 0]
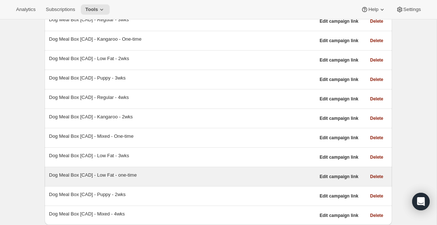
click at [124, 179] on div "Dog Meal Box [CAD] - Low Fat - one-time" at bounding box center [182, 176] width 266 height 10
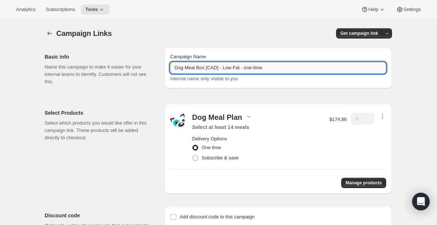
click at [249, 69] on input "Dog Meal Box [CAD] - Low Fat - one-time" at bounding box center [278, 68] width 216 height 12
type input "Dog Meal Box [CAD] - Low Fat - One-time"
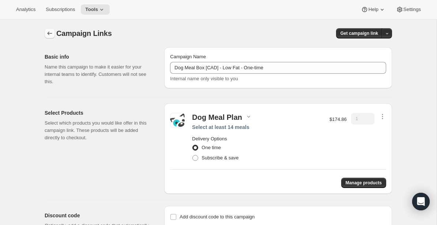
click at [50, 34] on icon "button" at bounding box center [49, 33] width 7 height 7
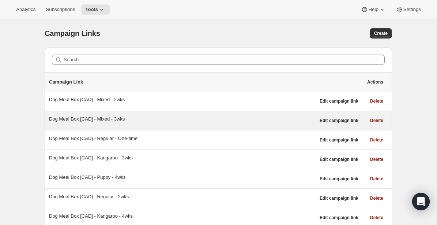
click at [285, 125] on div "Dog Meal Box [CAD] - Mixed - 3wks Edit campaign link Delete" at bounding box center [218, 120] width 347 height 19
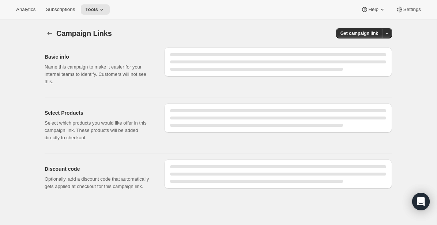
select select "gid://shopify/SellingPlan/1214644272"
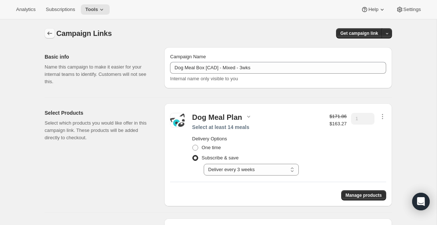
click at [50, 34] on icon "button" at bounding box center [49, 33] width 7 height 7
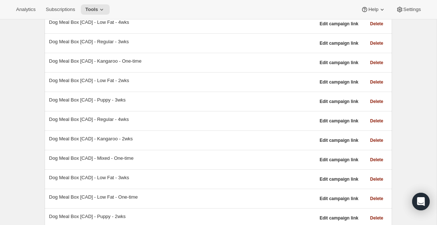
scroll to position [235, 0]
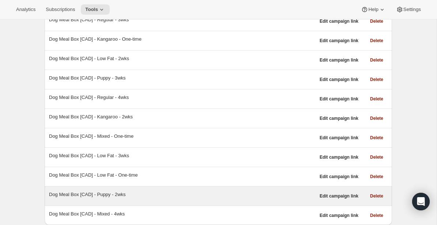
click at [130, 195] on div "Dog Meal Box [CAD] - Puppy - 2wks" at bounding box center [182, 194] width 266 height 7
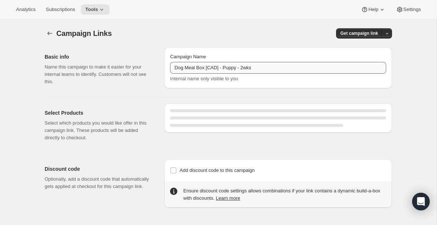
select select "gid://shopify/SellingPlan/1214611504"
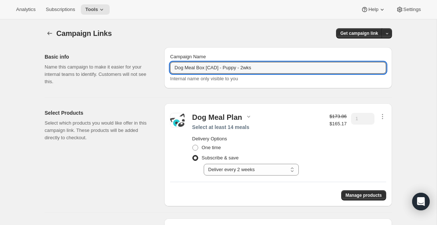
drag, startPoint x: 279, startPoint y: 69, endPoint x: 144, endPoint y: 65, distance: 135.0
click at [144, 65] on div "Basic info Name this campaign to make it easier for your internal teams to iden…" at bounding box center [215, 66] width 353 height 50
click at [49, 34] on icon "button" at bounding box center [49, 33] width 7 height 7
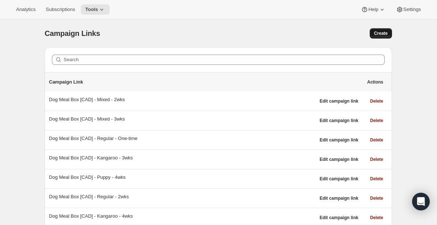
click at [384, 34] on span "Create" at bounding box center [381, 33] width 14 height 6
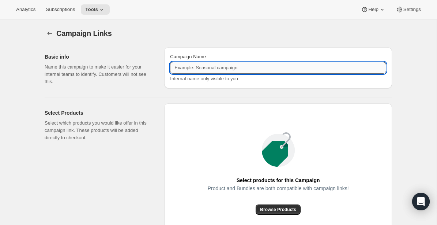
click at [220, 65] on input "Campaign Name" at bounding box center [278, 68] width 216 height 12
paste input "Dog Meal Box [CAD] - Puppy - 2wks"
click at [245, 68] on input "Dog Meal Box [CAD] - Puppy - 2wks" at bounding box center [278, 68] width 216 height 12
type input "Dog Meal Box [CAD] - Puppy - One-time"
click at [387, 146] on div "Select products for this Campaign Product and Bundles are both compatible with …" at bounding box center [278, 173] width 228 height 140
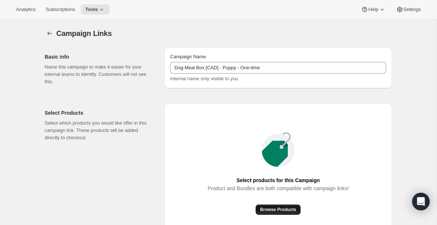
click at [289, 210] on span "Browse Products" at bounding box center [278, 209] width 36 height 6
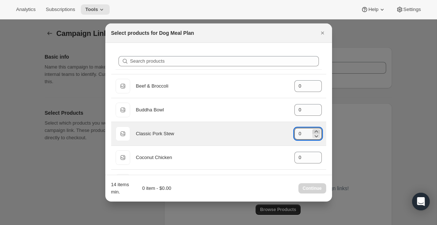
click at [316, 129] on icon ":r1ck:" at bounding box center [316, 131] width 7 height 7
type input "3"
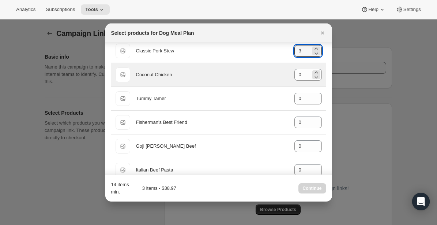
scroll to position [87, 0]
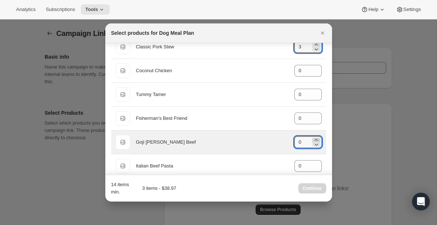
click at [317, 139] on icon ":r1ck:" at bounding box center [316, 140] width 3 height 2
type input "3"
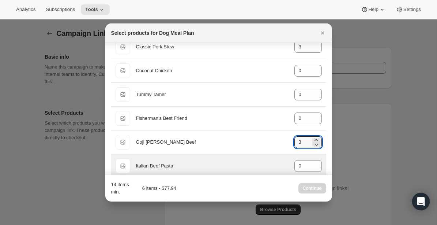
scroll to position [96, 0]
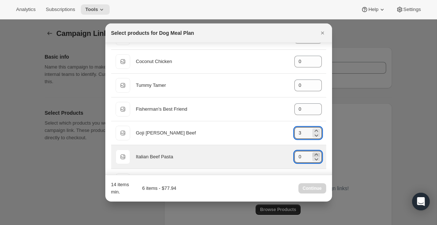
click at [316, 154] on icon ":r1ck:" at bounding box center [316, 154] width 3 height 2
type input "4"
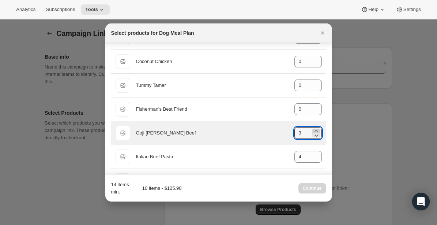
click at [316, 129] on icon ":r1ck:" at bounding box center [316, 130] width 3 height 2
type input "4"
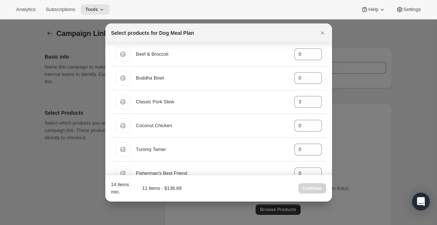
scroll to position [31, 0]
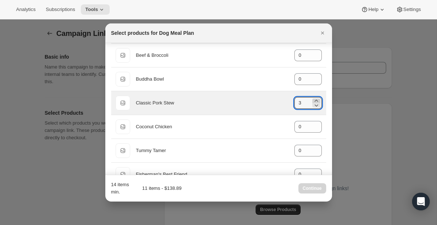
click at [316, 99] on icon ":r1ck:" at bounding box center [316, 100] width 7 height 7
type input "4"
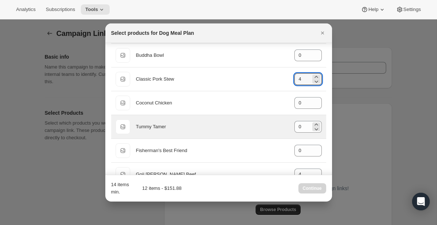
scroll to position [56, 0]
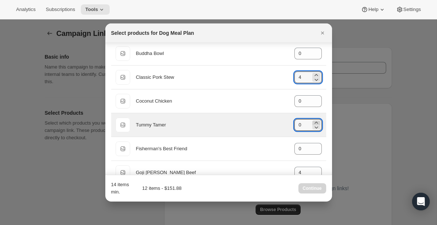
click at [318, 122] on icon ":r1ck:" at bounding box center [316, 122] width 7 height 7
type input "2"
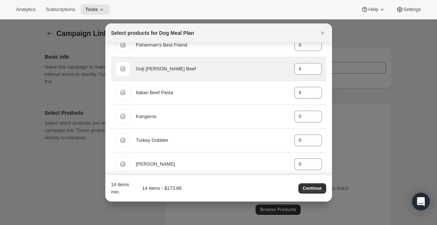
scroll to position [167, 0]
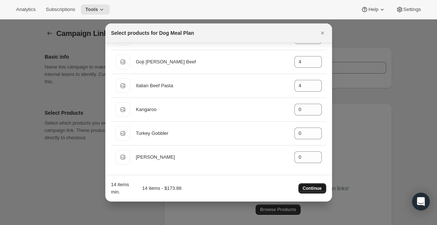
click at [315, 189] on span "Continue" at bounding box center [312, 188] width 19 height 6
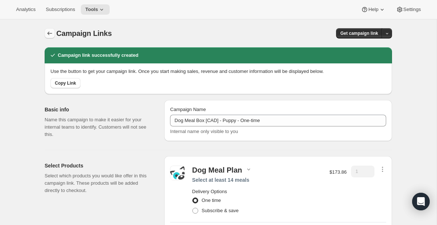
click at [51, 35] on icon "button" at bounding box center [49, 33] width 7 height 7
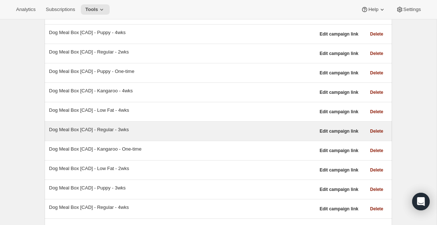
scroll to position [150, 0]
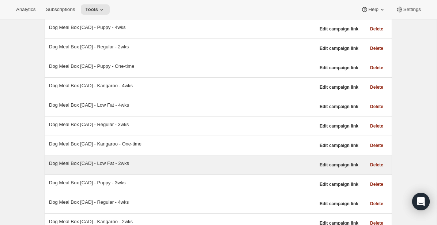
click at [133, 165] on div "Dog Meal Box [CAD] - Low Fat - 2wks" at bounding box center [182, 162] width 266 height 7
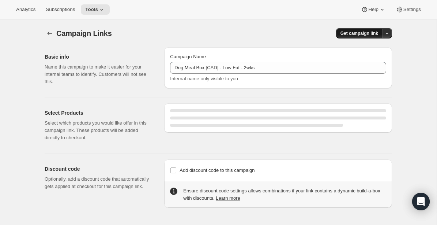
select select "gid://shopify/SellingPlan/1214611504"
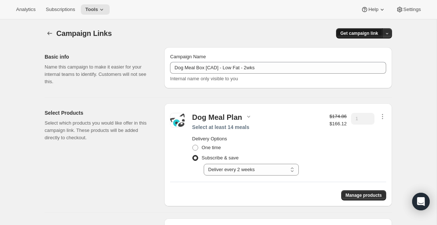
click at [360, 33] on span "Get campaign link" at bounding box center [360, 33] width 38 height 6
click at [374, 47] on span "Copy Link" at bounding box center [376, 48] width 21 height 5
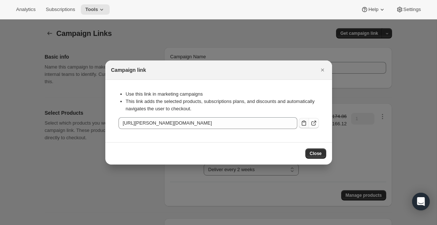
click at [302, 125] on icon ":r1e2:" at bounding box center [303, 122] width 7 height 7
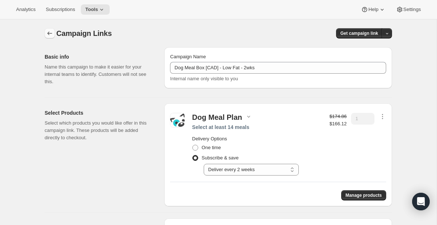
click at [48, 33] on icon "button" at bounding box center [50, 33] width 5 height 4
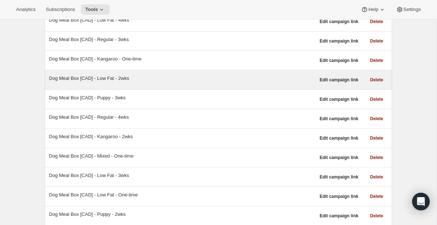
scroll to position [236, 0]
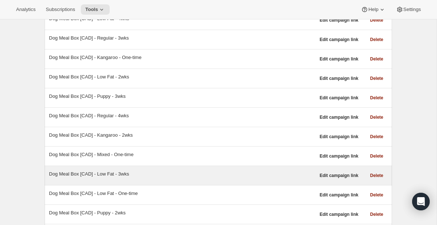
click at [127, 175] on div "Dog Meal Box [CAD] - Low Fat - 3wks" at bounding box center [182, 173] width 266 height 7
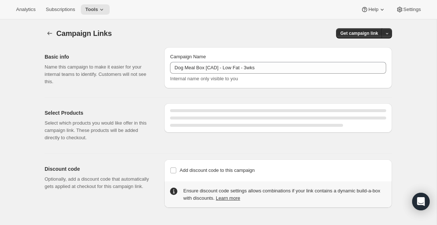
select select "gid://shopify/SellingPlan/1214644272"
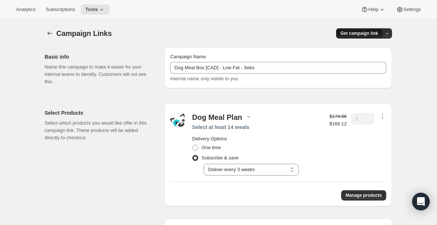
click at [357, 34] on span "Get campaign link" at bounding box center [360, 33] width 38 height 6
click at [366, 48] on span "Copy Link" at bounding box center [376, 48] width 21 height 5
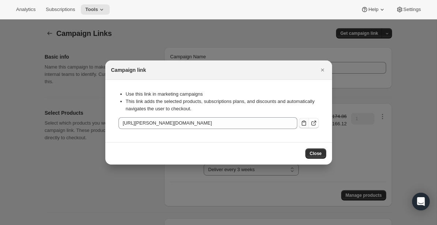
click at [304, 121] on icon ":r1eq:" at bounding box center [303, 122] width 7 height 7
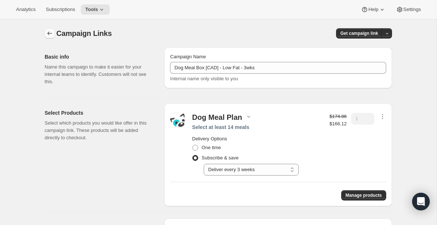
click at [49, 33] on icon "button" at bounding box center [49, 33] width 7 height 7
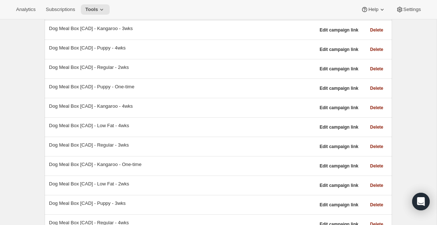
scroll to position [133, 0]
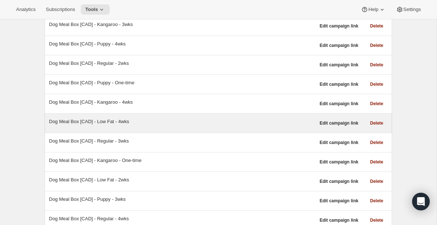
click at [113, 115] on div "Dog Meal Box [CAD] - Low Fat - 4wks Edit campaign link Delete" at bounding box center [218, 122] width 347 height 19
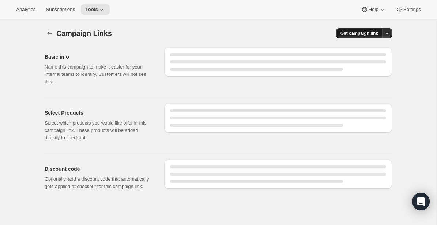
click at [362, 29] on button "Get campaign link" at bounding box center [359, 33] width 46 height 10
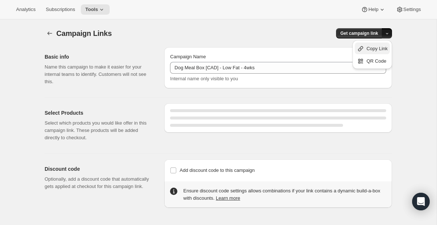
select select "gid://shopify/SellingPlan/1214677040"
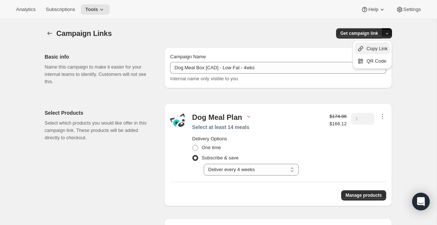
click at [372, 50] on span "Copy Link" at bounding box center [376, 48] width 21 height 5
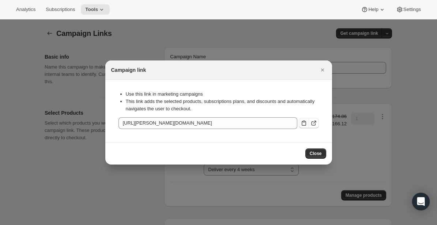
click at [304, 124] on icon ":r1fi:" at bounding box center [303, 122] width 7 height 7
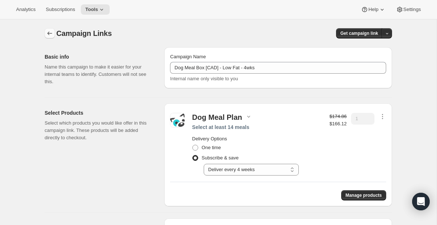
click at [50, 33] on icon "button" at bounding box center [49, 33] width 7 height 7
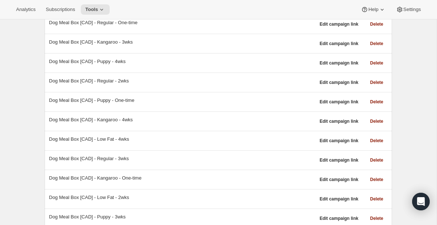
scroll to position [254, 0]
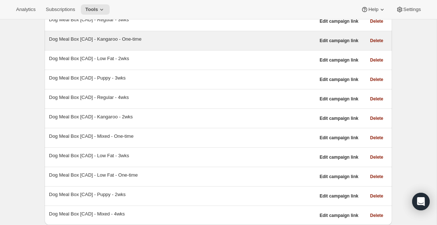
click at [134, 41] on div "Dog Meal Box [CAD] - Kangaroo - One-time" at bounding box center [182, 38] width 266 height 7
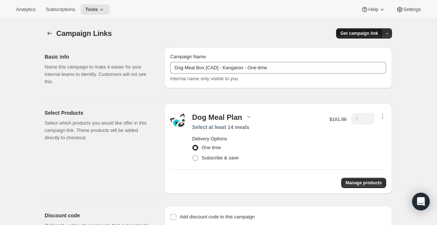
click at [367, 34] on span "Get campaign link" at bounding box center [360, 33] width 38 height 6
click at [371, 47] on span "Copy Link" at bounding box center [376, 48] width 21 height 5
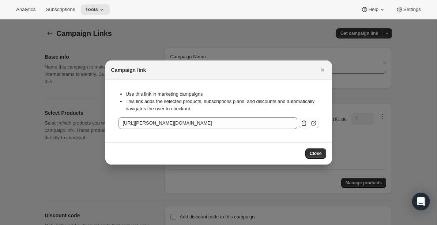
click at [303, 125] on icon ":r1ga:" at bounding box center [303, 122] width 7 height 7
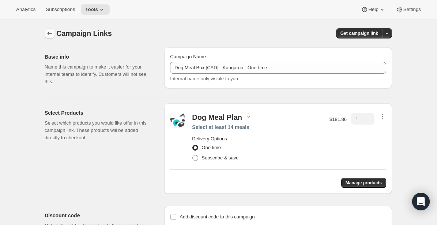
click at [49, 29] on button "button" at bounding box center [50, 33] width 10 height 10
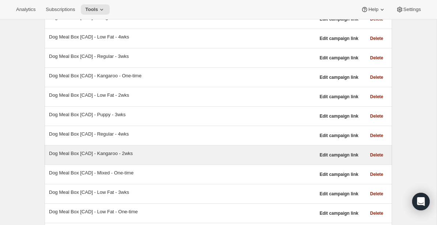
scroll to position [218, 0]
click at [132, 153] on div "Dog Meal Box [CAD] - Kangaroo - 2wks" at bounding box center [182, 152] width 266 height 7
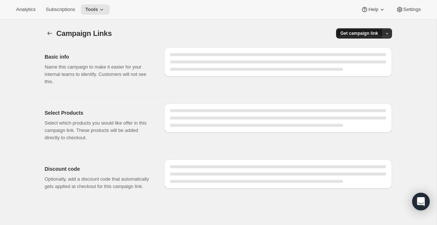
click at [369, 33] on span "Get campaign link" at bounding box center [360, 33] width 38 height 6
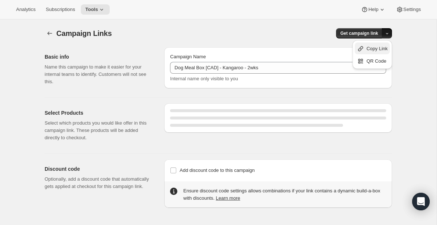
select select "gid://shopify/SellingPlan/1214611504"
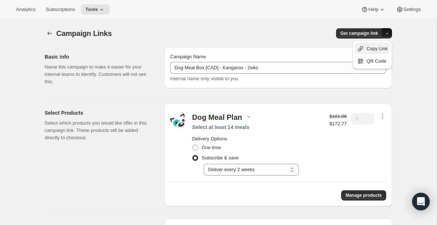
click at [366, 48] on span "Copy Link" at bounding box center [376, 48] width 21 height 5
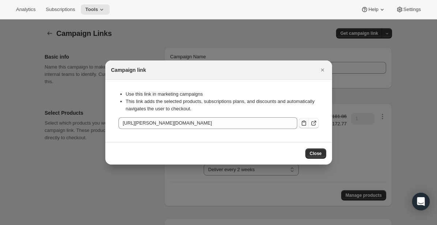
click at [304, 123] on icon ":r1h1:" at bounding box center [303, 122] width 7 height 7
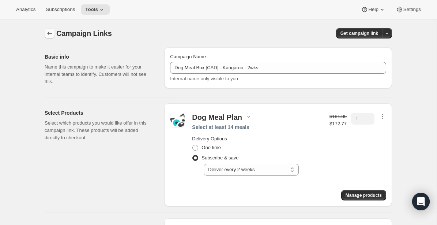
click at [50, 31] on icon "button" at bounding box center [49, 33] width 7 height 7
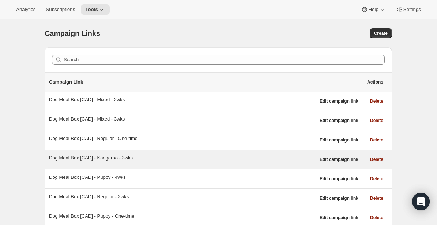
click at [128, 157] on div "Dog Meal Box [CAD] - Kangaroo - 3wks" at bounding box center [182, 157] width 266 height 7
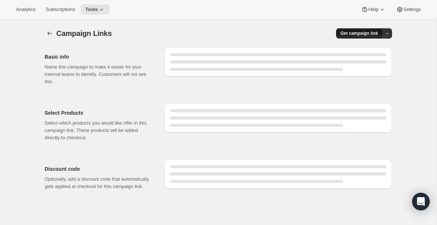
select select "gid://shopify/SellingPlan/1214644272"
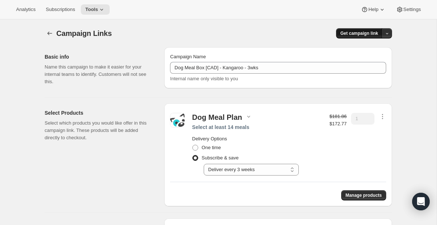
click at [360, 28] on button "Get campaign link" at bounding box center [359, 33] width 46 height 10
click at [363, 51] on icon "button" at bounding box center [360, 48] width 7 height 7
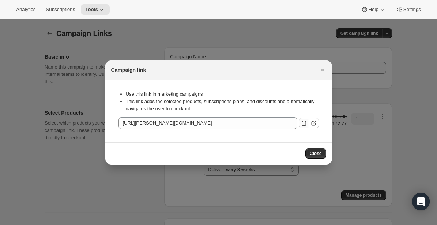
click at [303, 123] on icon ":r1hp:" at bounding box center [303, 122] width 7 height 7
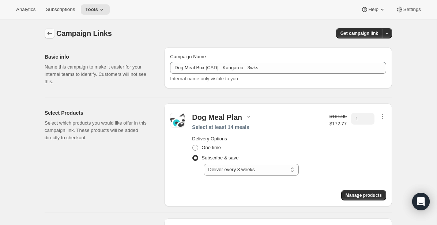
click at [46, 33] on icon "button" at bounding box center [49, 33] width 7 height 7
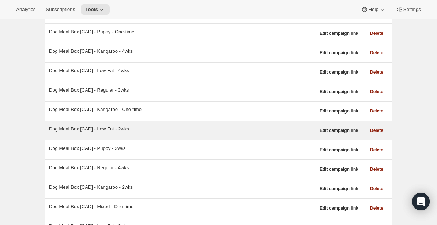
scroll to position [182, 0]
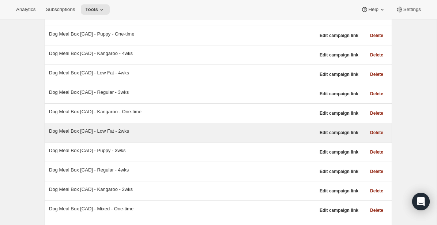
click at [119, 52] on div "Dog Meal Box [CAD] - Kangaroo - 4wks" at bounding box center [182, 53] width 266 height 7
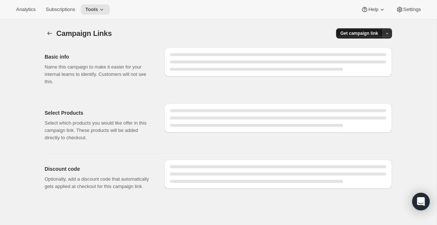
click at [364, 34] on span "Get campaign link" at bounding box center [360, 33] width 38 height 6
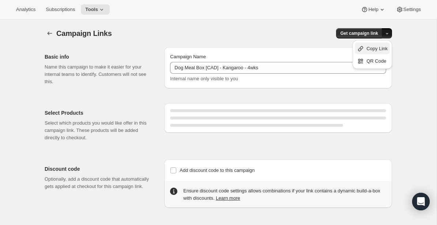
select select "gid://shopify/SellingPlan/1214677040"
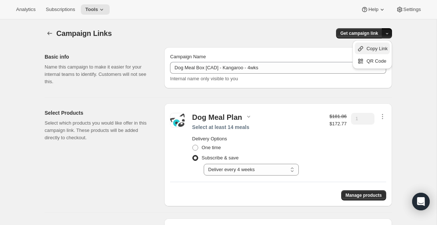
click at [364, 48] on div "Copy Link" at bounding box center [372, 48] width 31 height 7
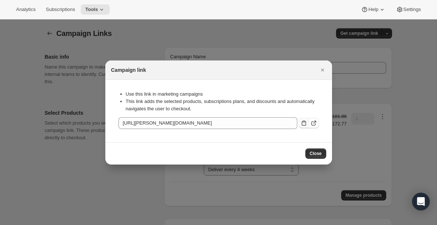
click at [303, 123] on icon ":r1ih:" at bounding box center [303, 122] width 7 height 7
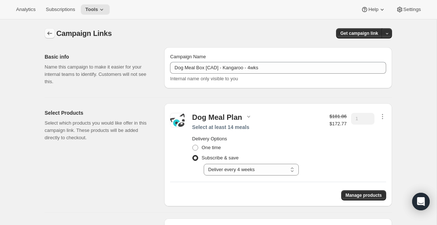
click at [48, 33] on icon "button" at bounding box center [50, 33] width 5 height 4
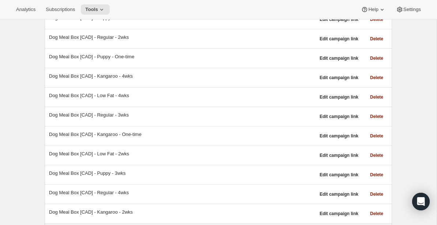
scroll to position [159, 0]
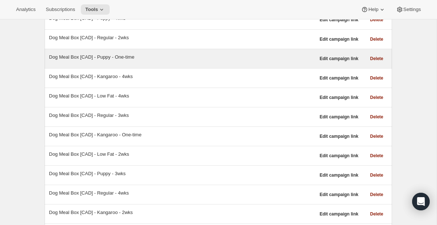
click at [135, 59] on div "Dog Meal Box [CAD] - Puppy - One-time" at bounding box center [182, 56] width 266 height 7
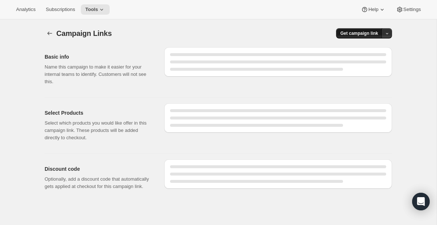
click at [352, 34] on span "Get campaign link" at bounding box center [360, 33] width 38 height 6
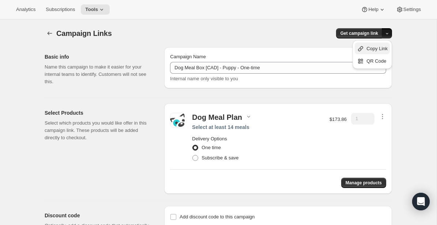
click at [361, 48] on icon "button" at bounding box center [360, 48] width 7 height 7
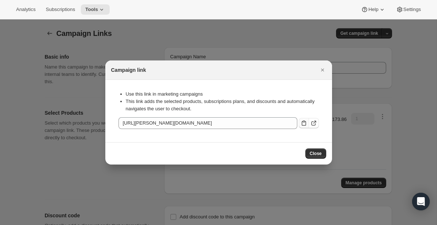
click at [304, 124] on icon ":r1j9:" at bounding box center [303, 122] width 7 height 7
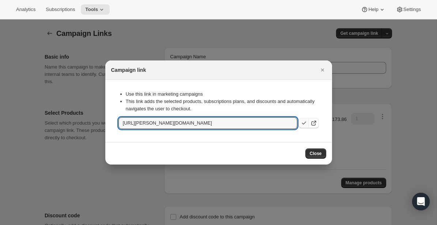
click at [60, 47] on div at bounding box center [218, 112] width 437 height 225
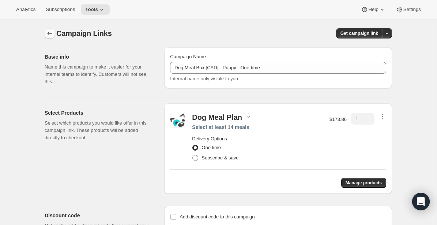
click at [51, 32] on icon "button" at bounding box center [49, 33] width 7 height 7
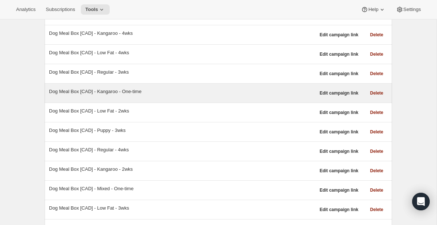
scroll to position [254, 0]
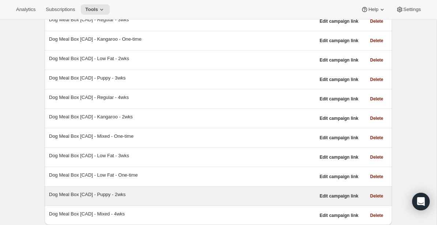
click at [126, 193] on div "Dog Meal Box [CAD] - Puppy - 2wks" at bounding box center [182, 194] width 266 height 7
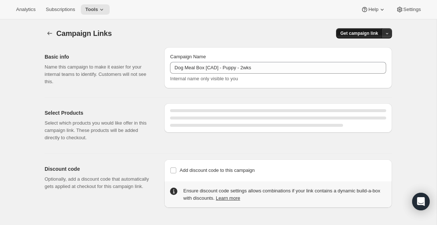
select select "gid://shopify/SellingPlan/1214611504"
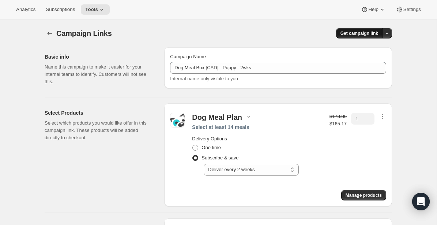
click at [356, 35] on span "Get campaign link" at bounding box center [360, 33] width 38 height 6
click at [361, 49] on icon "button" at bounding box center [360, 48] width 7 height 7
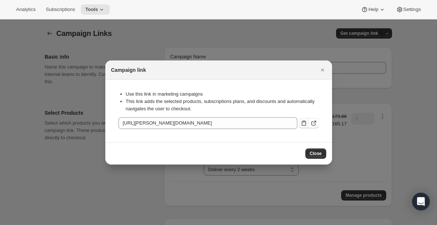
click at [305, 120] on icon ":r1k0:" at bounding box center [303, 122] width 7 height 7
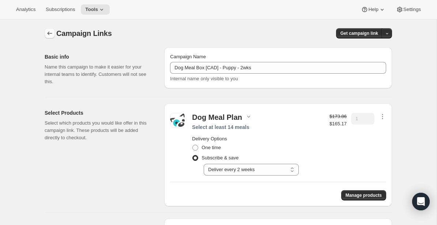
click at [48, 31] on icon "button" at bounding box center [49, 33] width 7 height 7
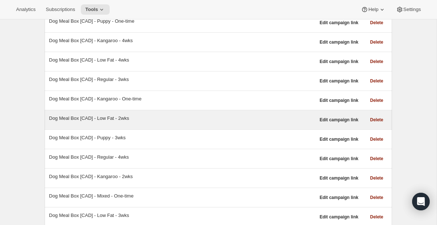
scroll to position [195, 0]
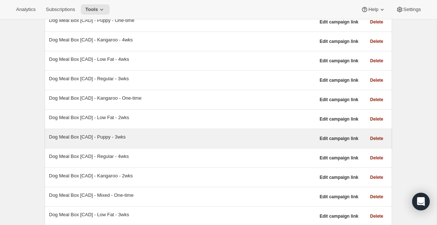
click at [116, 137] on div "Dog Meal Box [CAD] - Puppy - 3wks" at bounding box center [182, 136] width 266 height 7
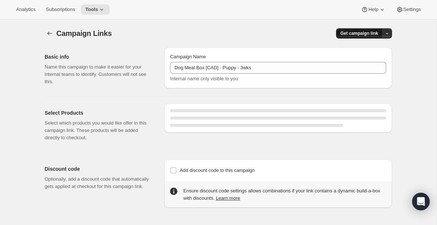
click at [351, 31] on span "Get campaign link" at bounding box center [360, 33] width 38 height 6
click at [365, 47] on div "Copy Link" at bounding box center [372, 48] width 31 height 7
select select "gid://shopify/SellingPlan/1214644272"
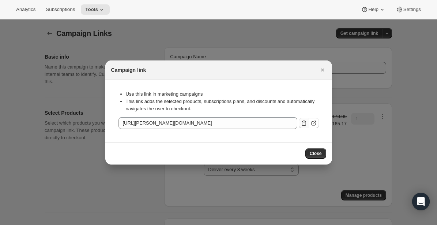
click at [302, 122] on icon ":r1ko:" at bounding box center [303, 122] width 7 height 7
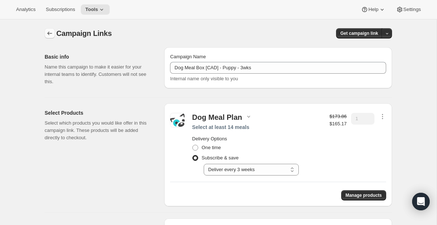
click at [50, 33] on icon "button" at bounding box center [49, 33] width 7 height 7
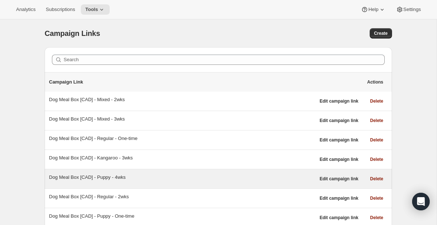
click at [167, 175] on div "Dog Meal Box [CAD] - Puppy - 4wks" at bounding box center [182, 176] width 266 height 7
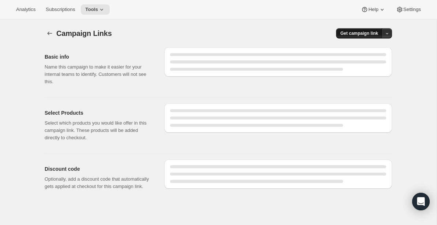
click at [357, 34] on span "Get campaign link" at bounding box center [360, 33] width 38 height 6
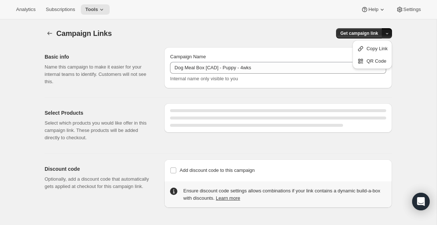
select select "gid://shopify/SellingPlan/1214677040"
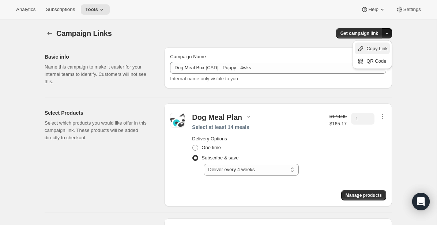
click at [364, 48] on div "Copy Link" at bounding box center [372, 48] width 31 height 7
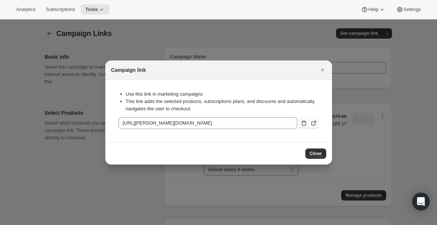
click at [302, 122] on icon ":r1lg:" at bounding box center [303, 122] width 7 height 7
